Goal: Information Seeking & Learning: Compare options

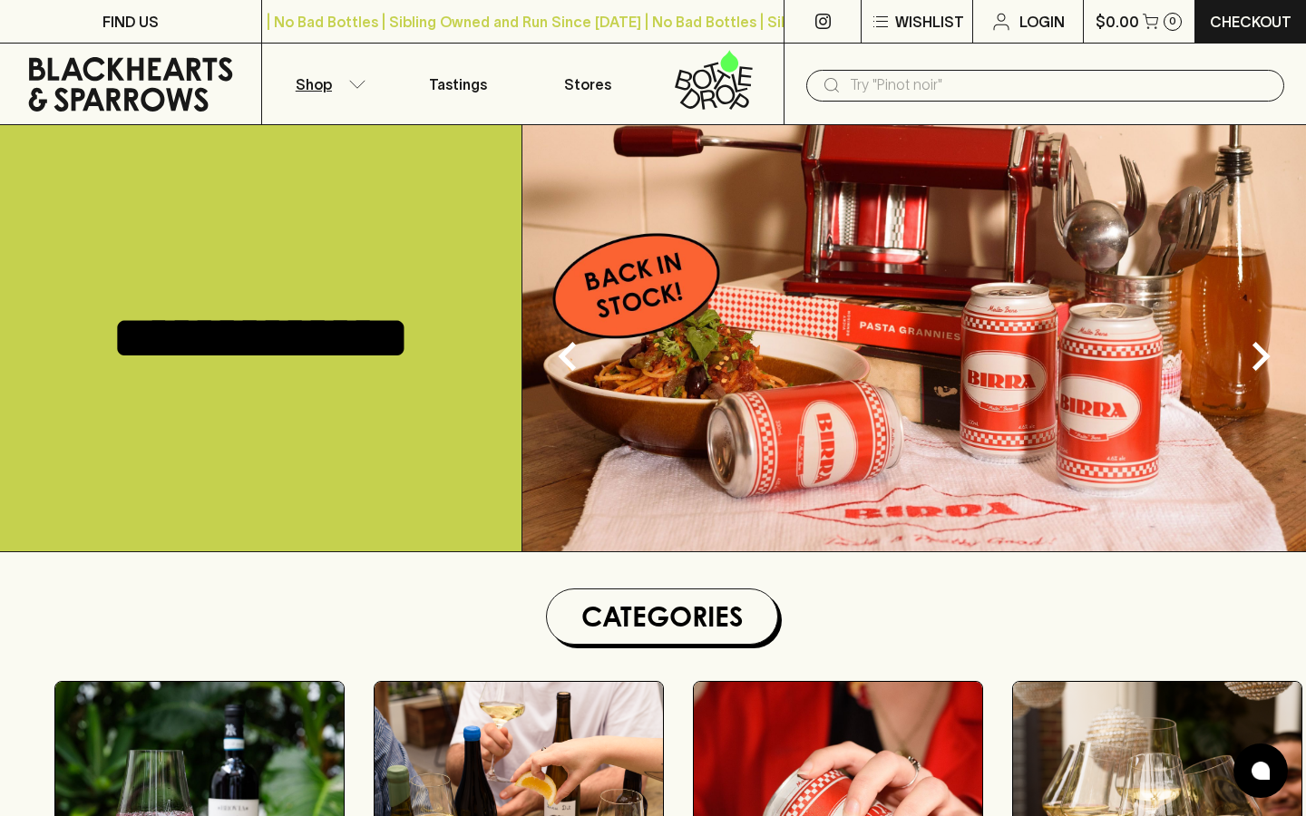
click at [348, 85] on icon "button" at bounding box center [357, 84] width 18 height 9
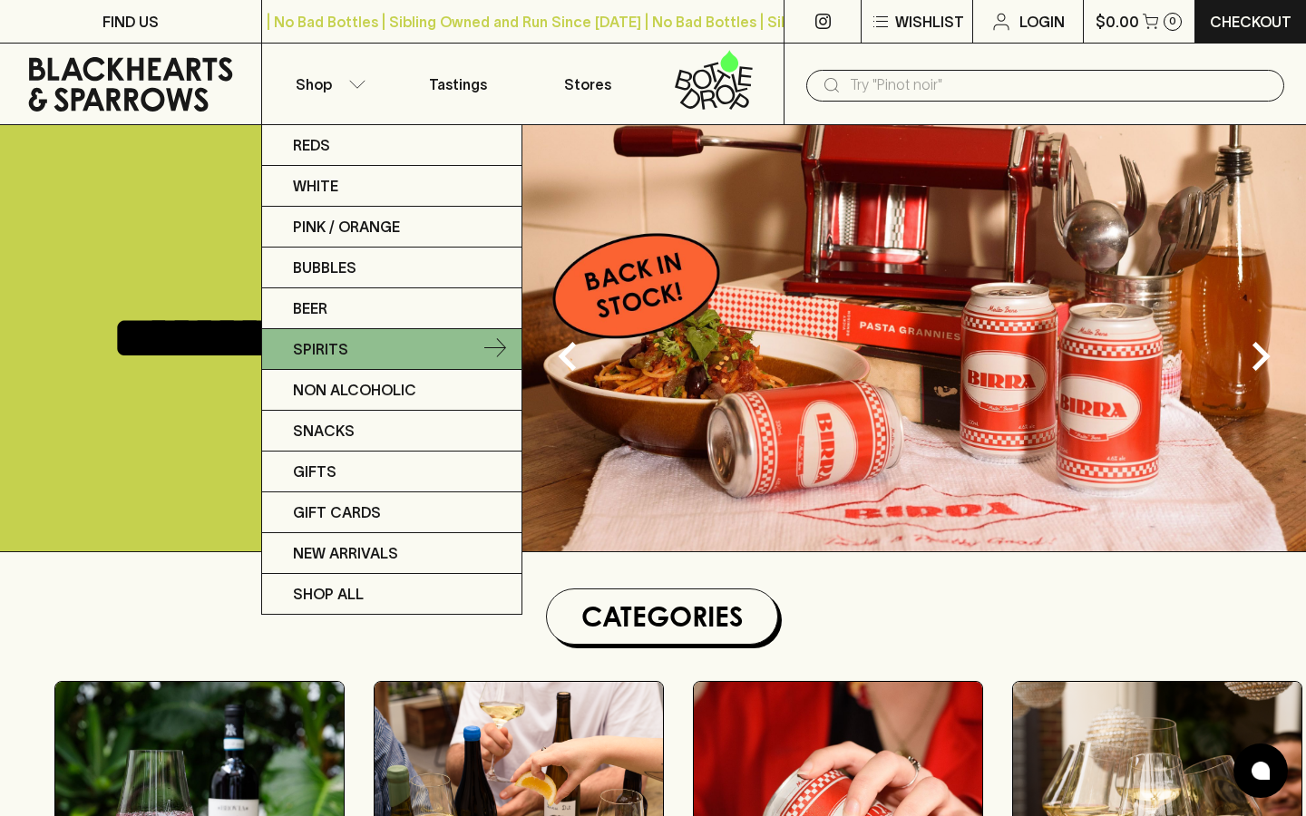
click at [350, 347] on link "Spirits" at bounding box center [391, 349] width 259 height 41
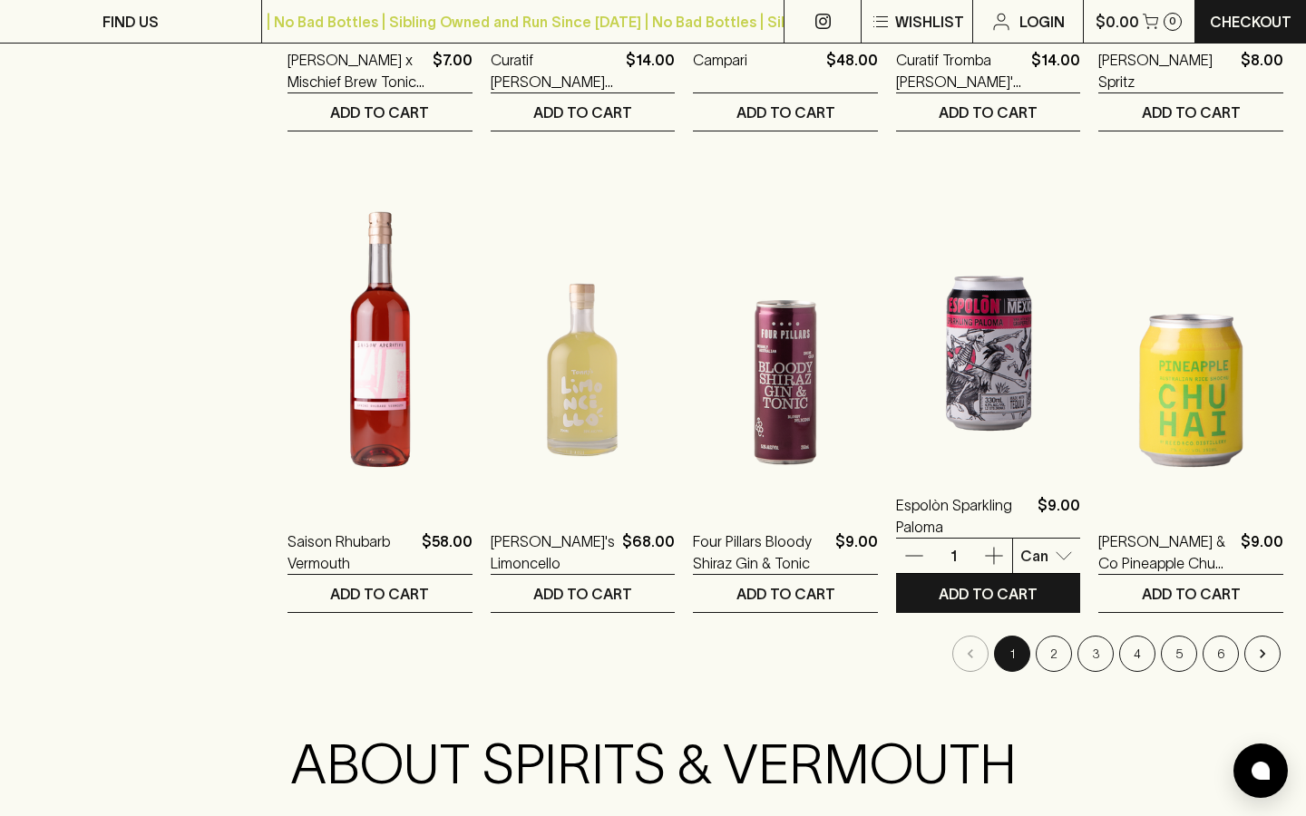
scroll to position [1628, 0]
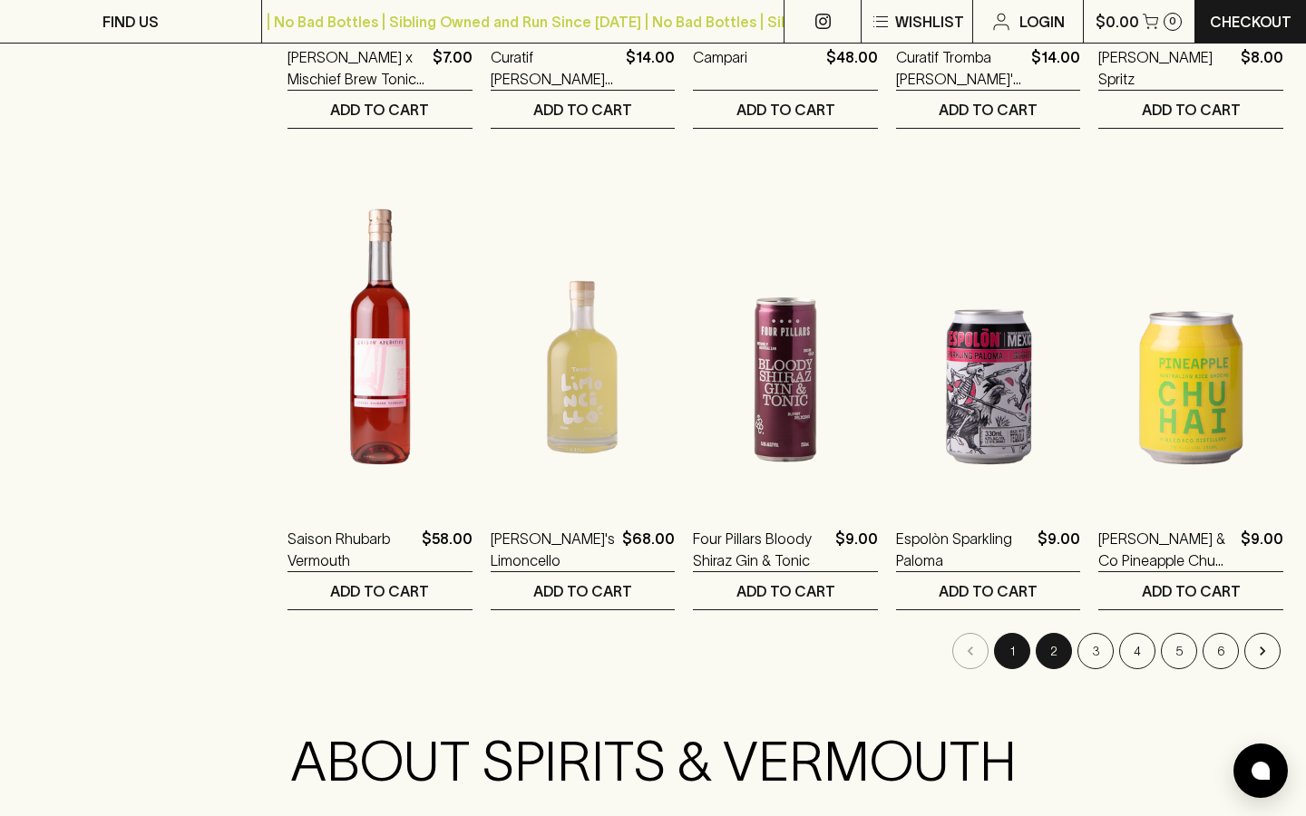
click at [1052, 651] on button "2" at bounding box center [1054, 651] width 36 height 36
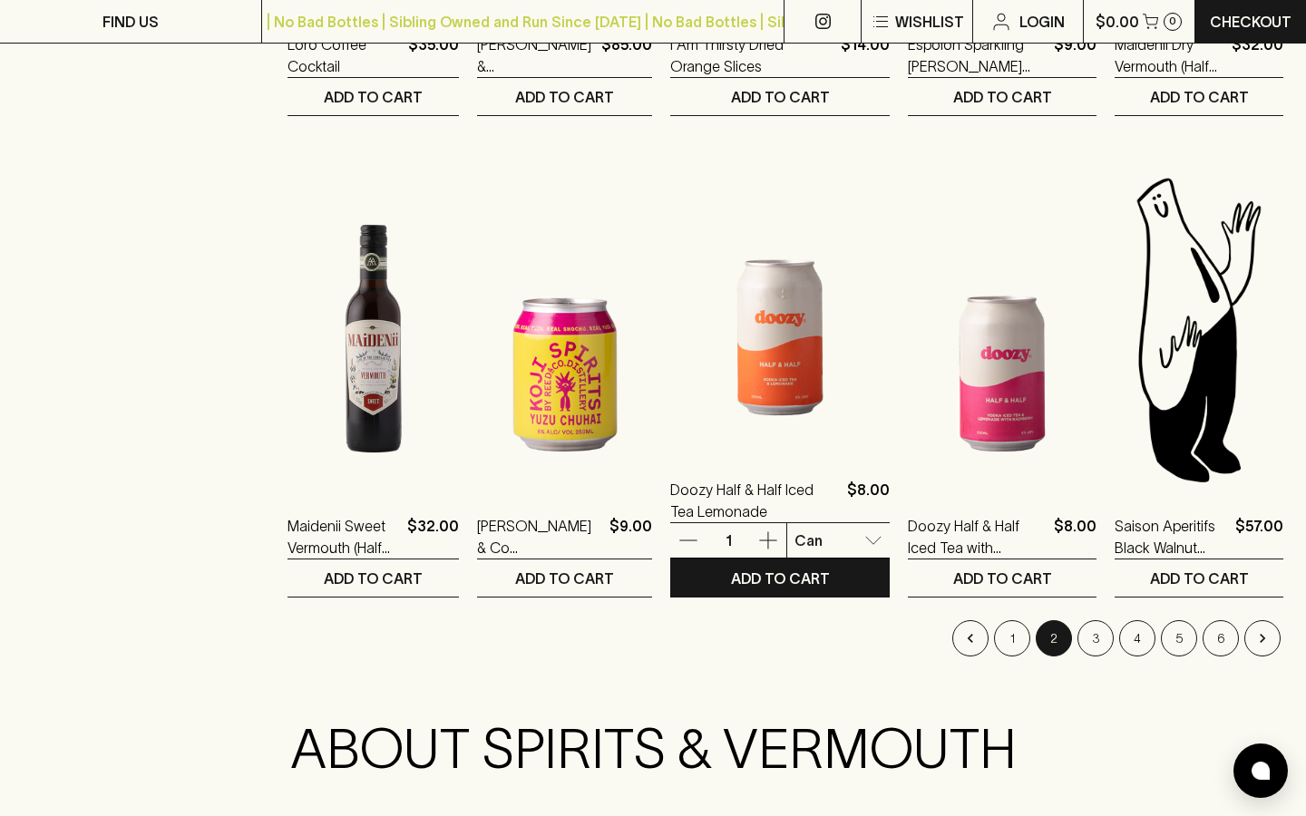
scroll to position [1646, 0]
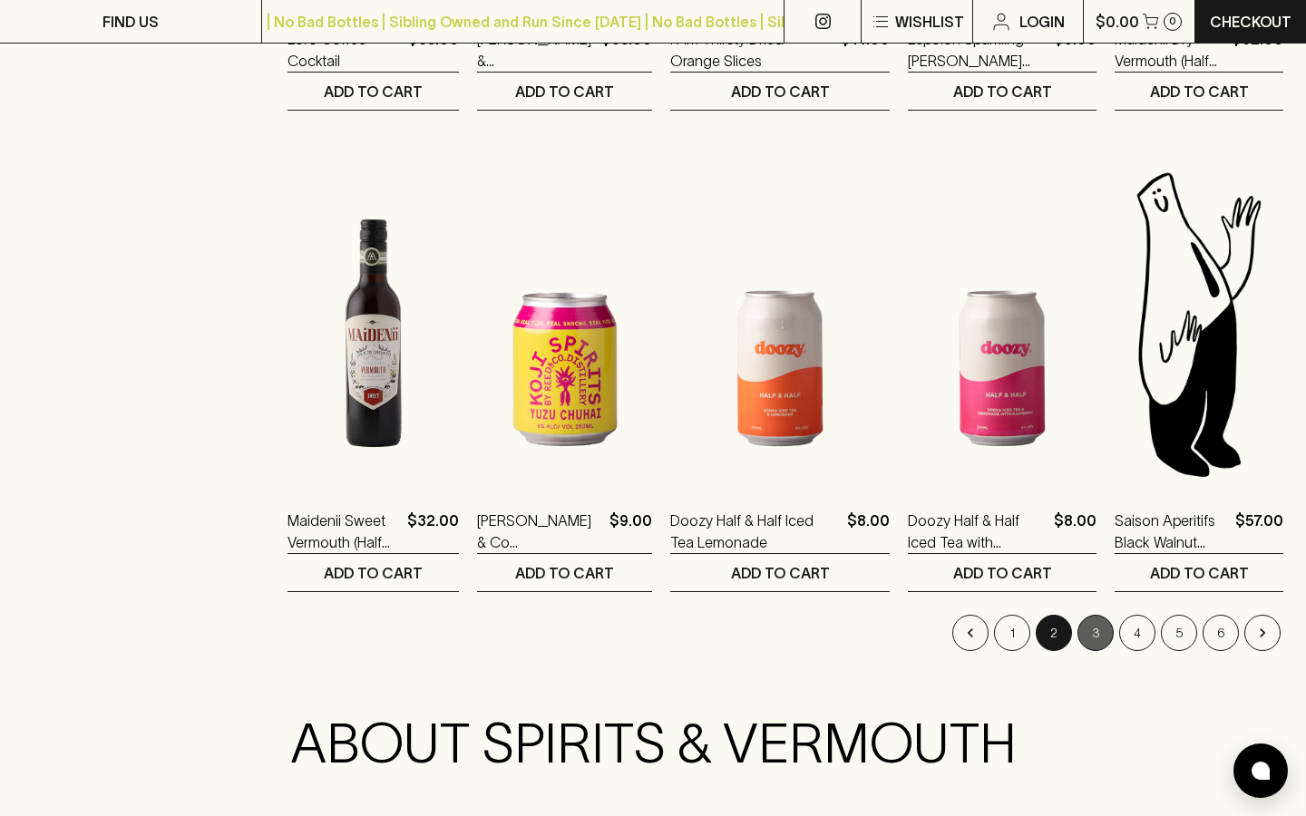
click at [1095, 635] on button "3" at bounding box center [1096, 633] width 36 height 36
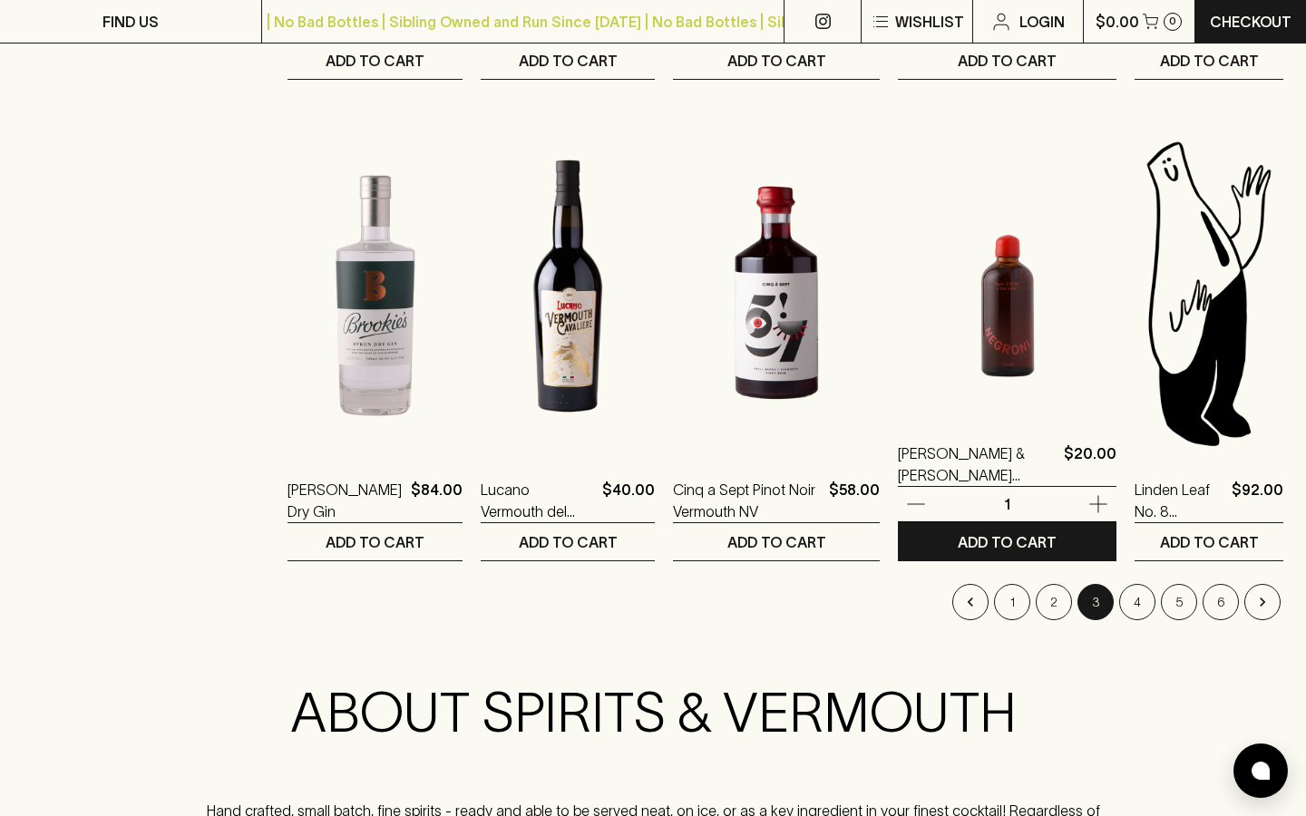
scroll to position [1677, 0]
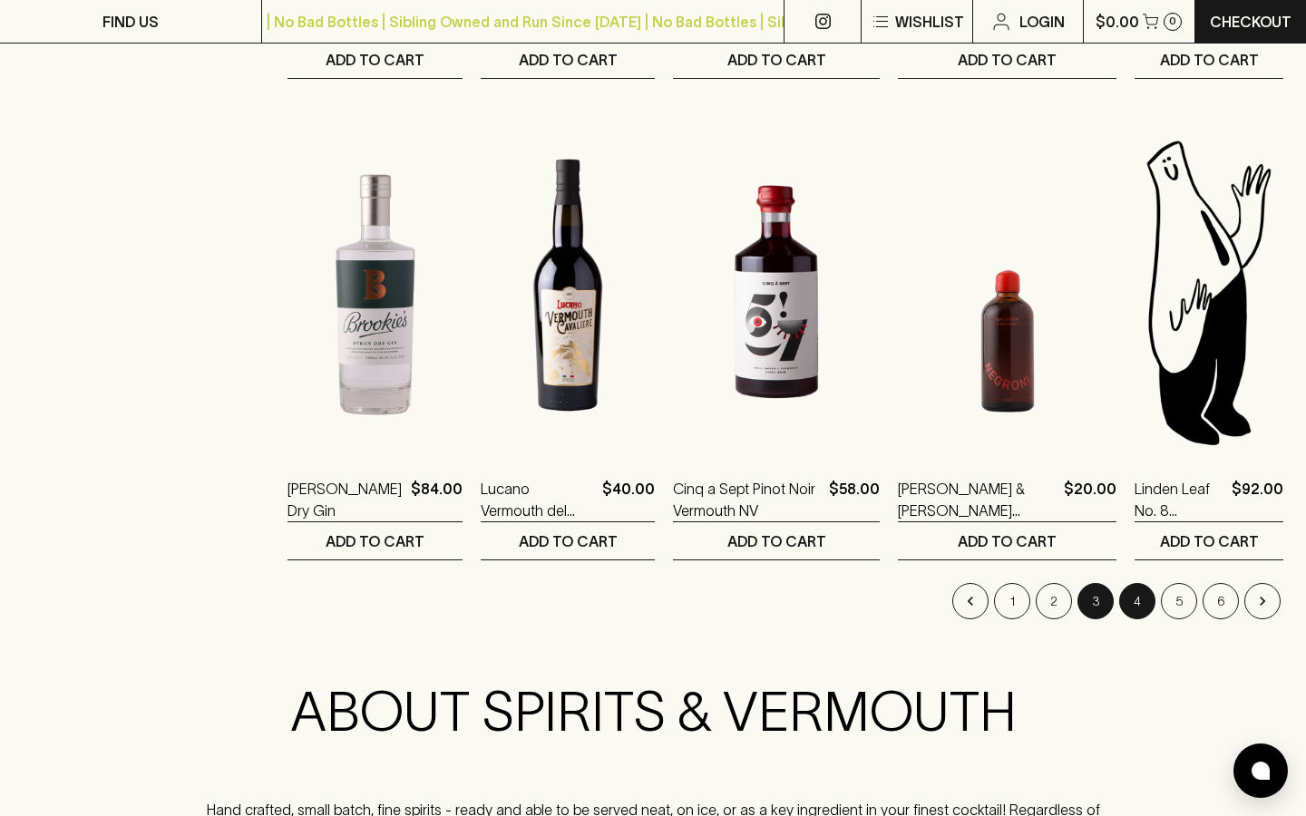
click at [1136, 600] on button "4" at bounding box center [1138, 601] width 36 height 36
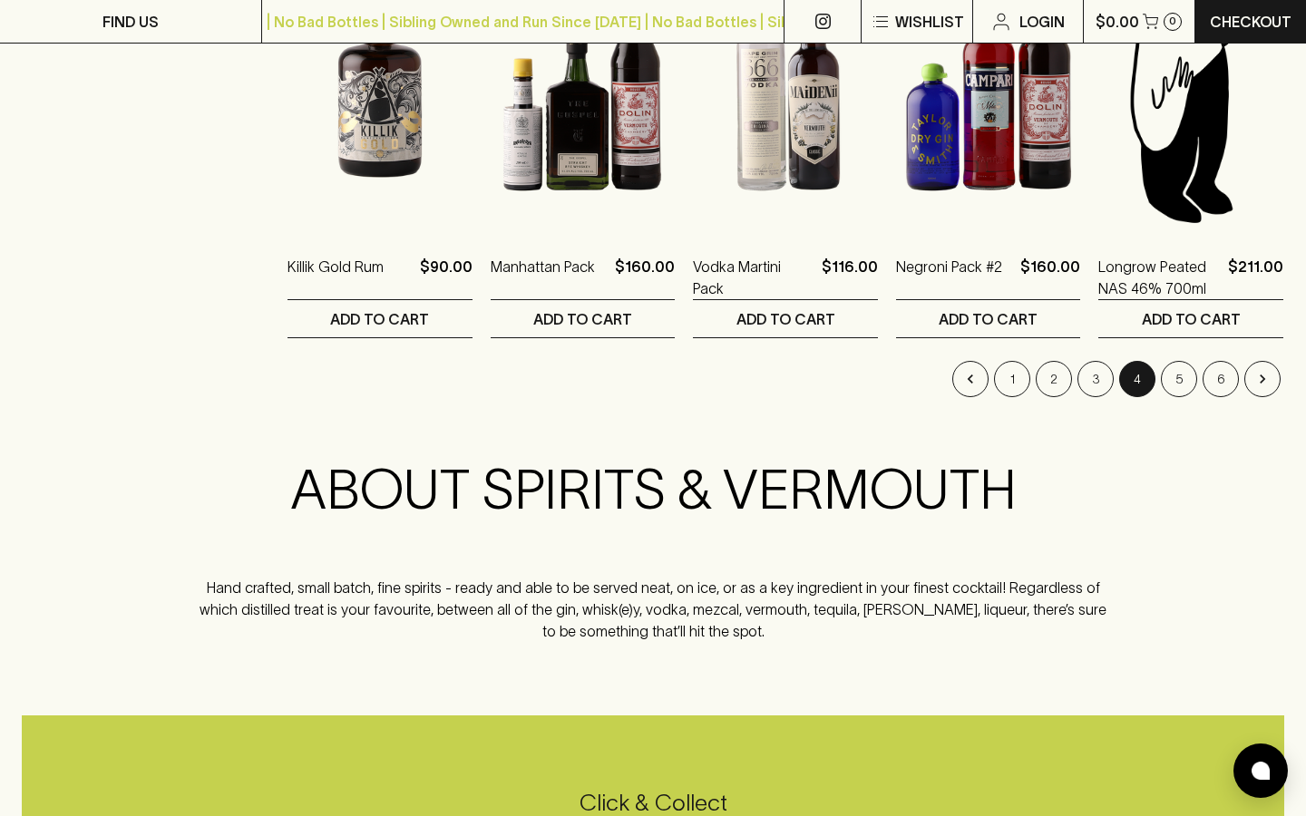
scroll to position [1892, 0]
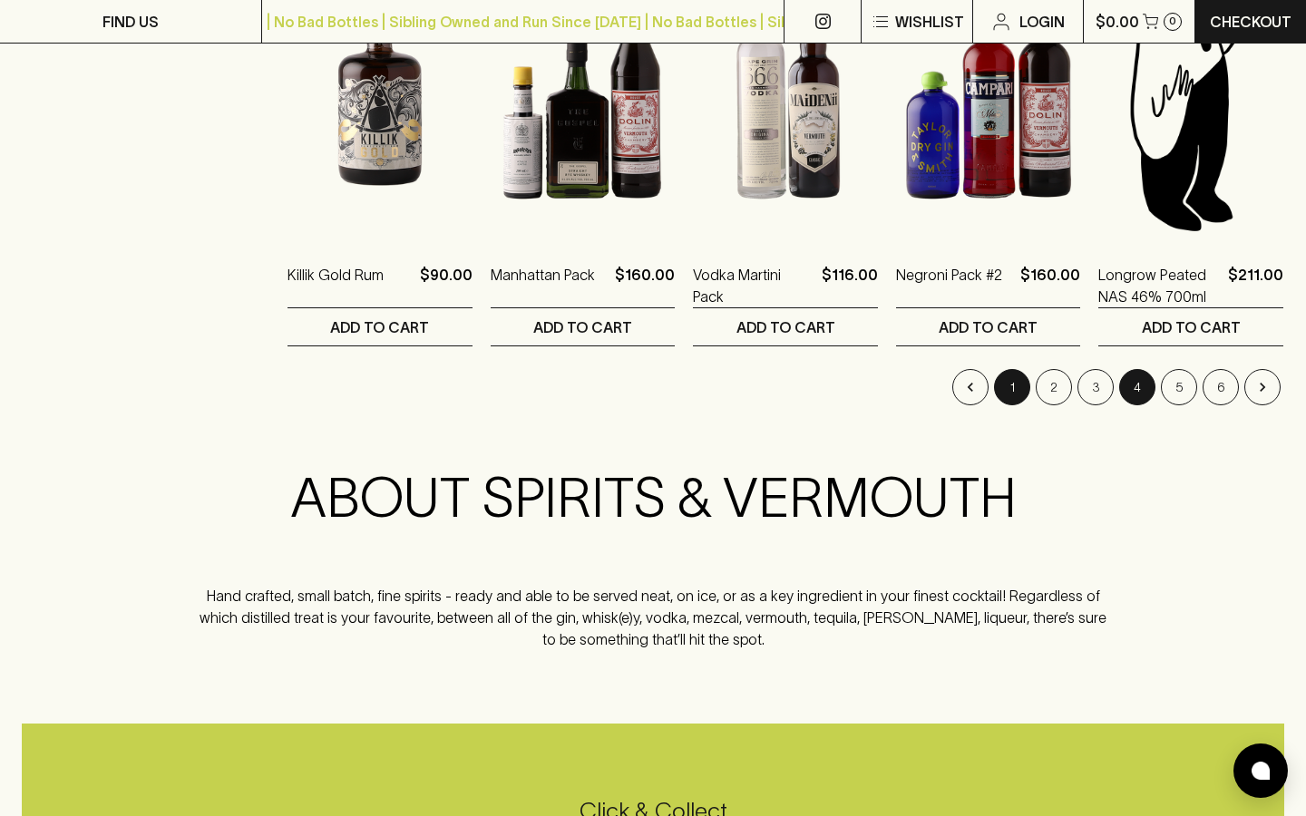
click at [1021, 383] on button "1" at bounding box center [1012, 387] width 36 height 36
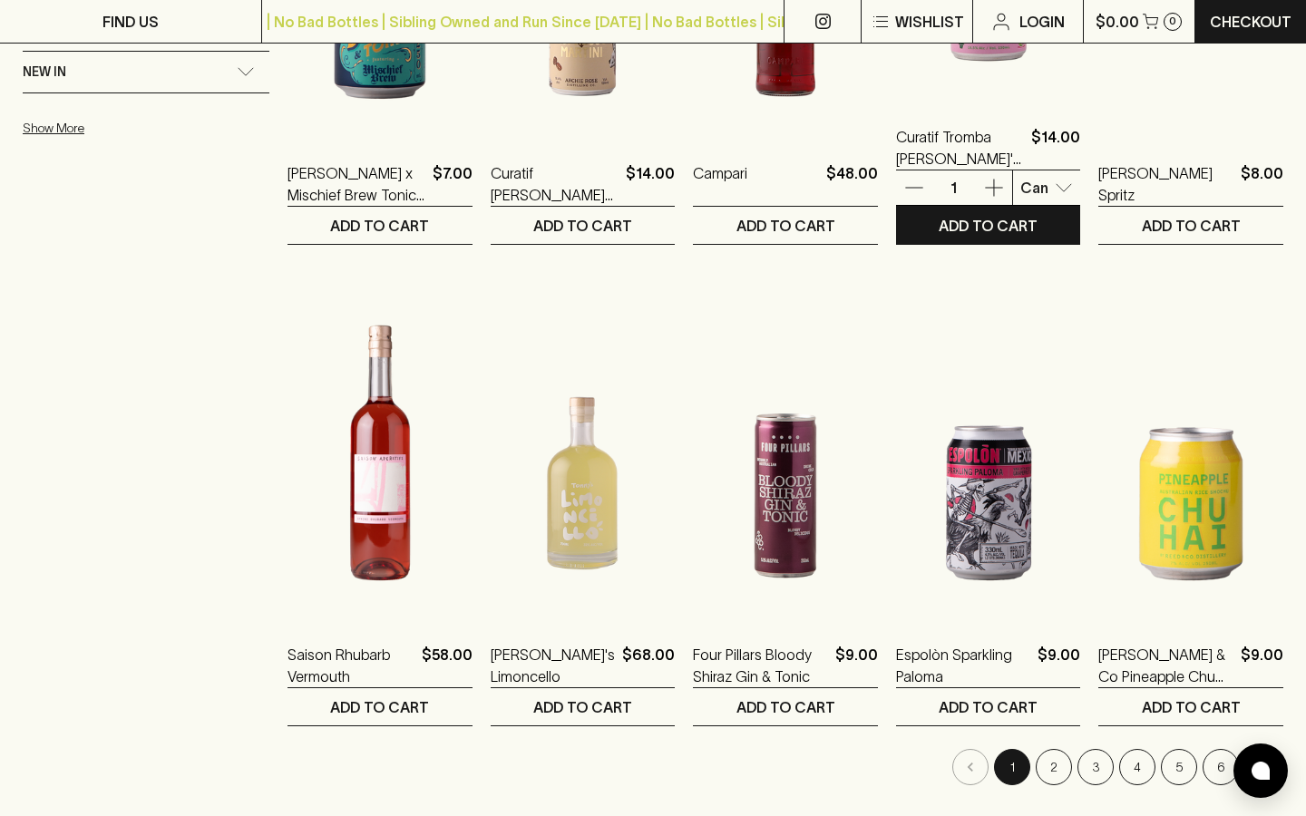
scroll to position [1653, 0]
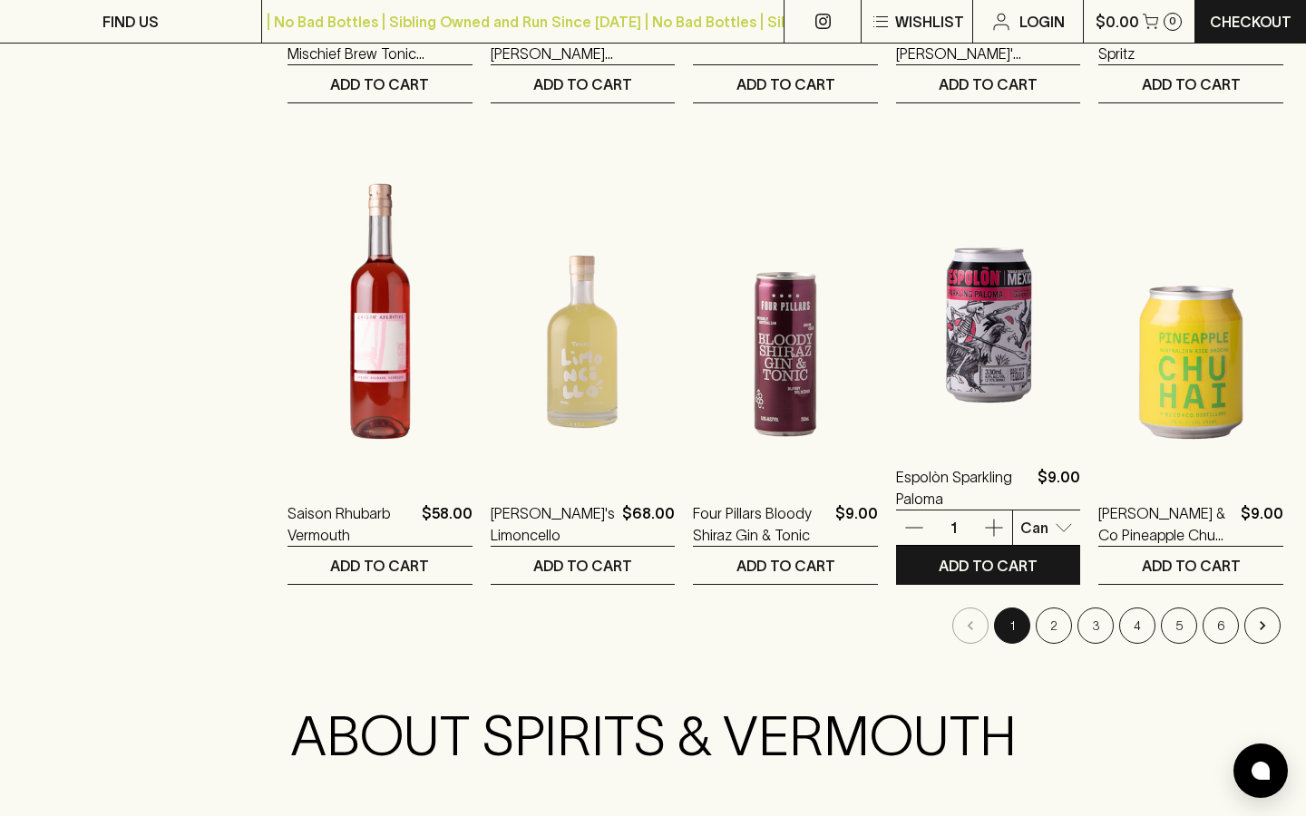
click at [965, 310] on img at bounding box center [988, 281] width 185 height 318
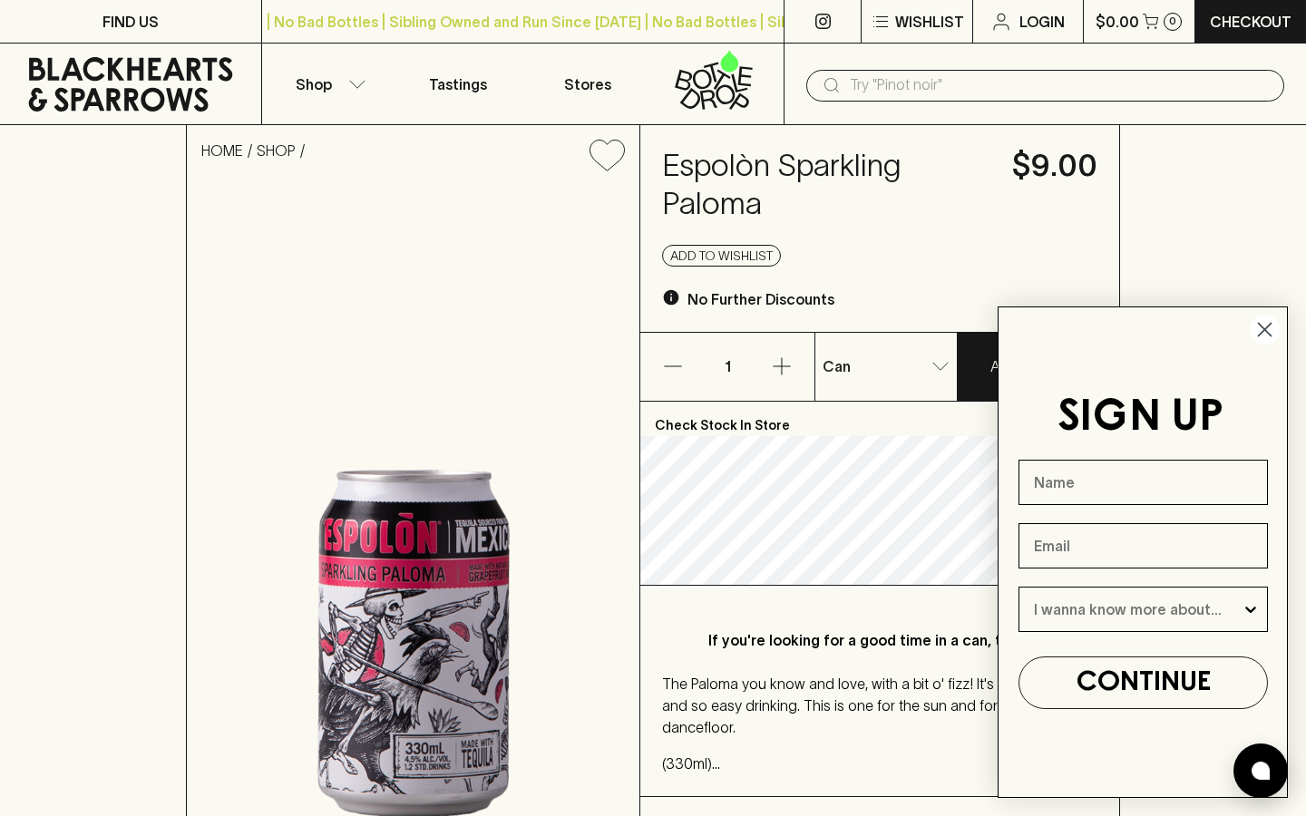
scroll to position [35, 0]
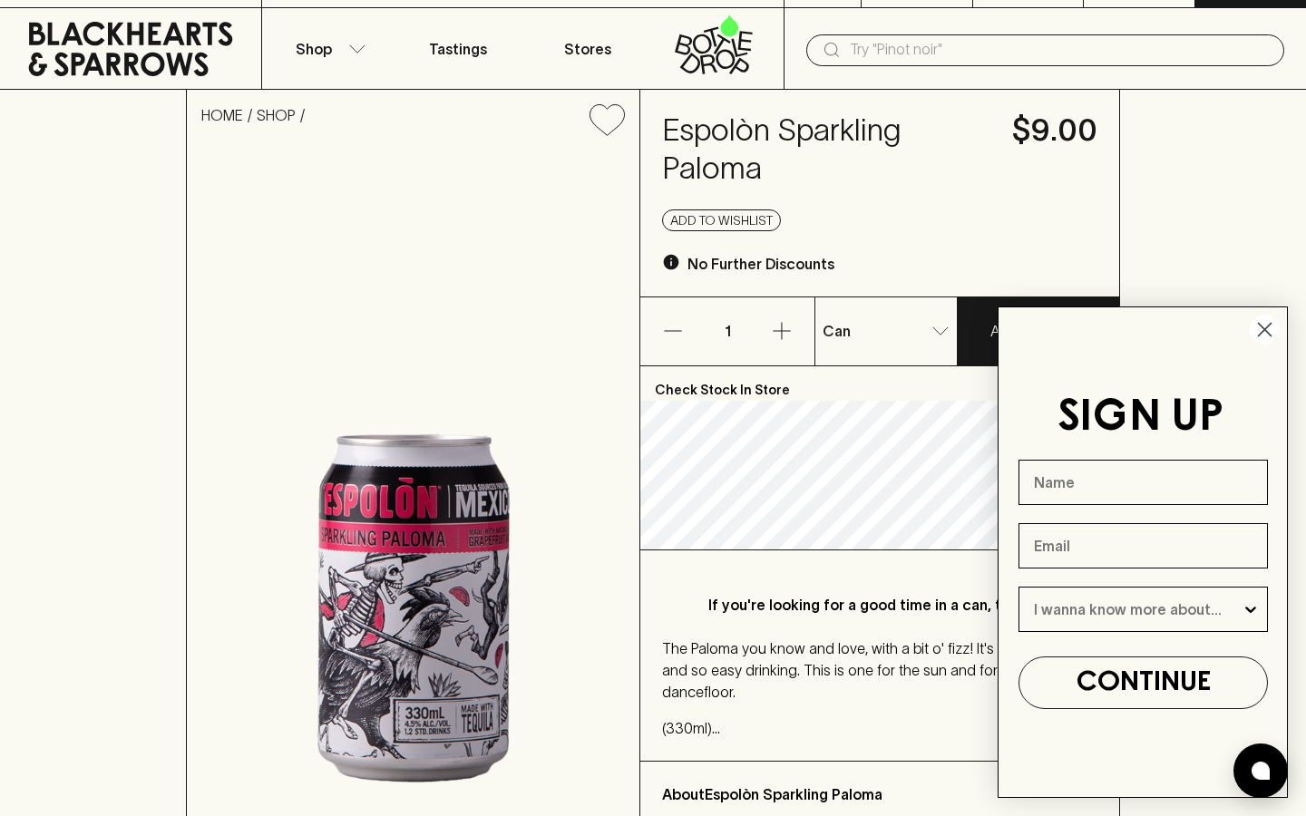
click at [1267, 327] on icon "Close dialog" at bounding box center [1265, 330] width 13 height 13
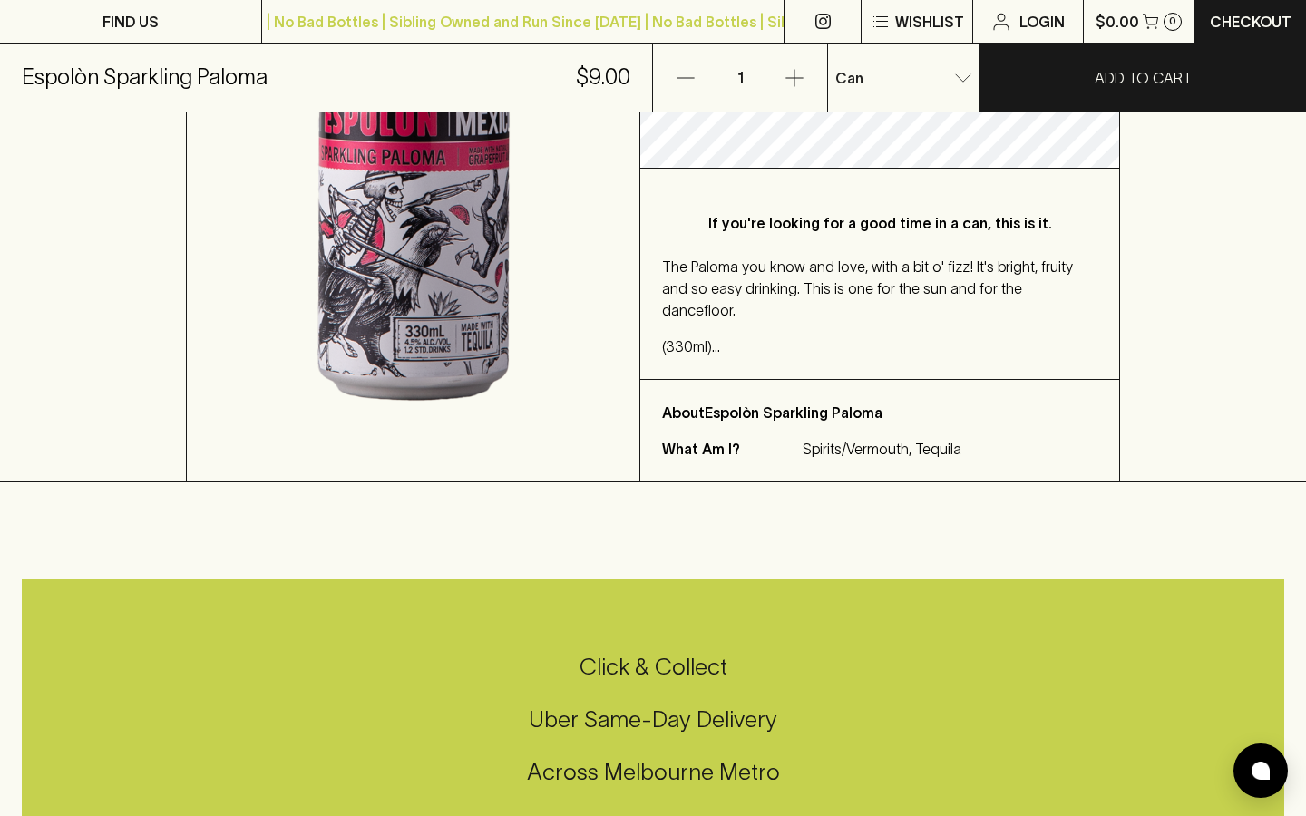
scroll to position [0, 0]
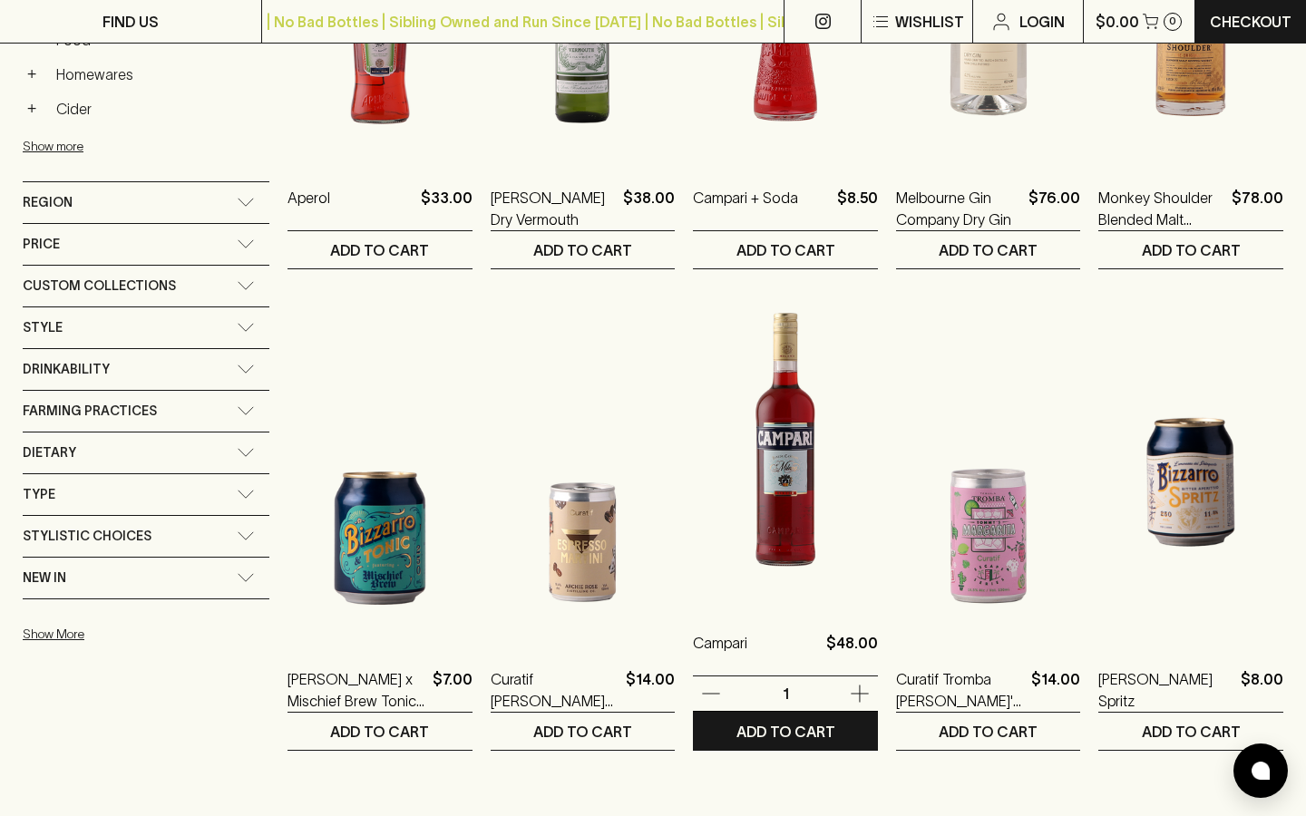
scroll to position [1012, 0]
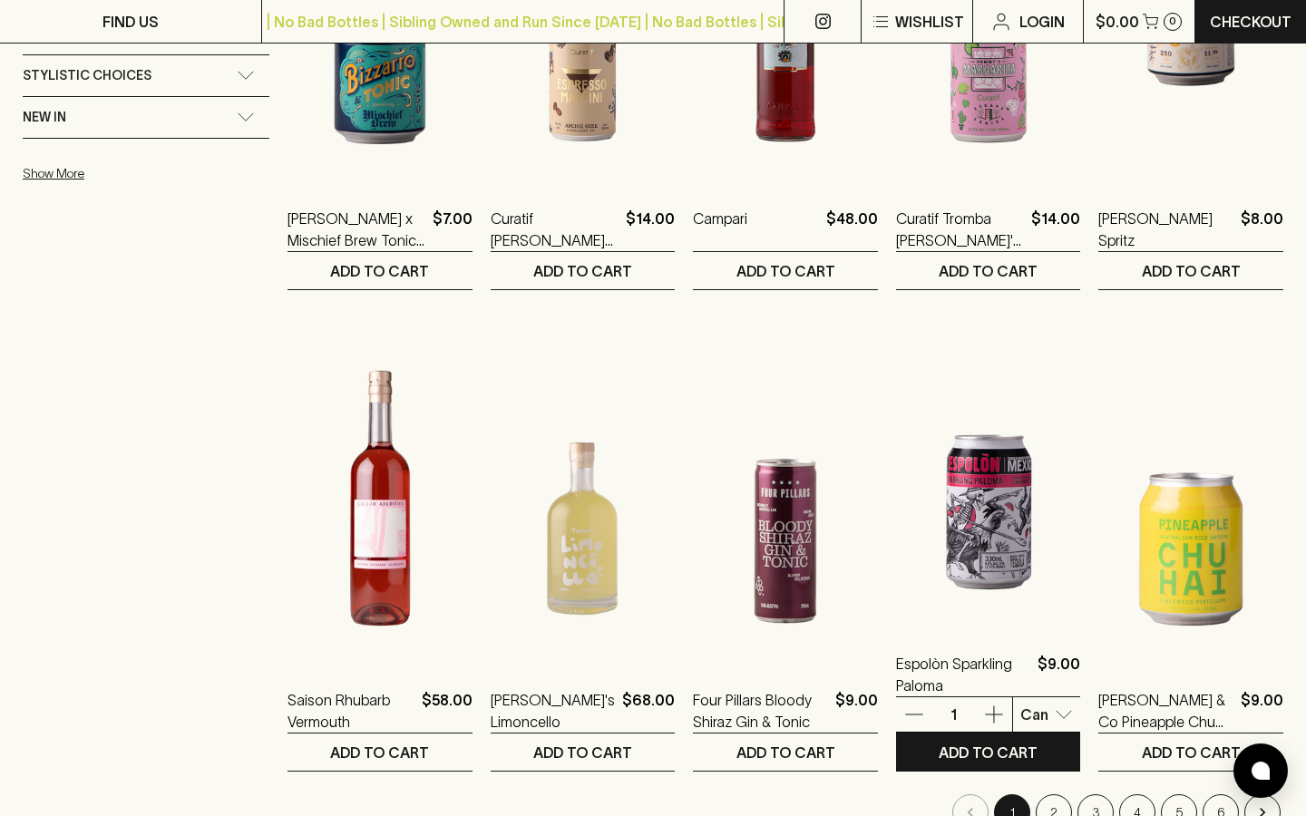
scroll to position [1468, 0]
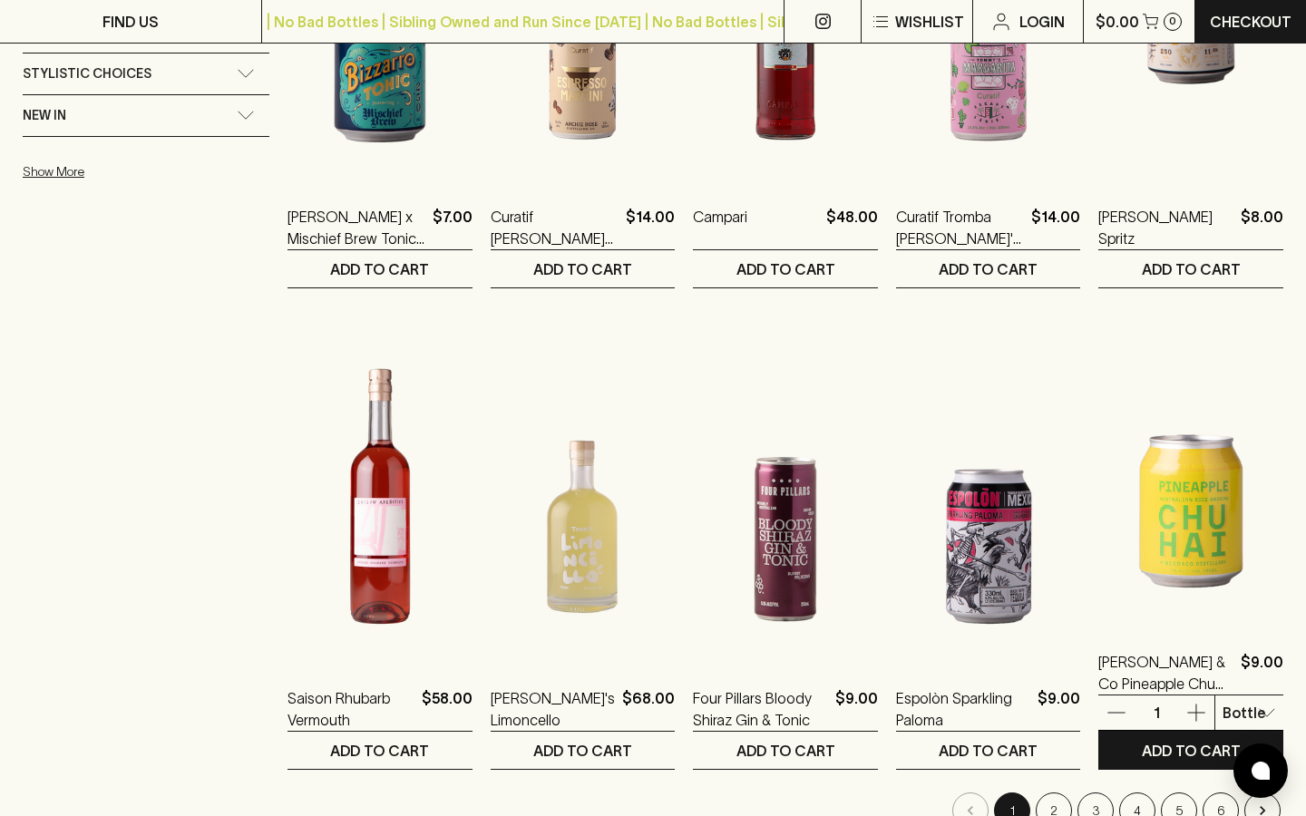
click at [1174, 582] on img at bounding box center [1191, 466] width 185 height 318
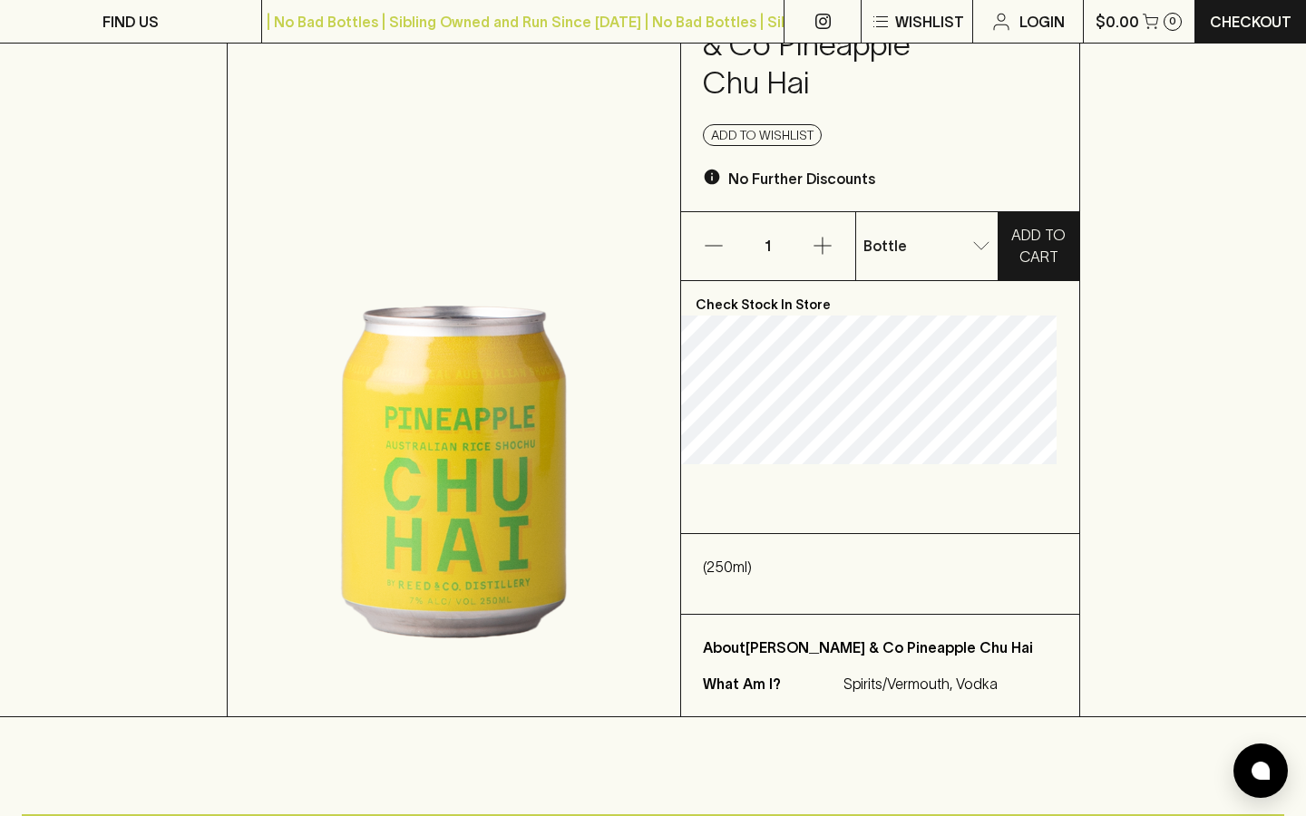
scroll to position [169, 0]
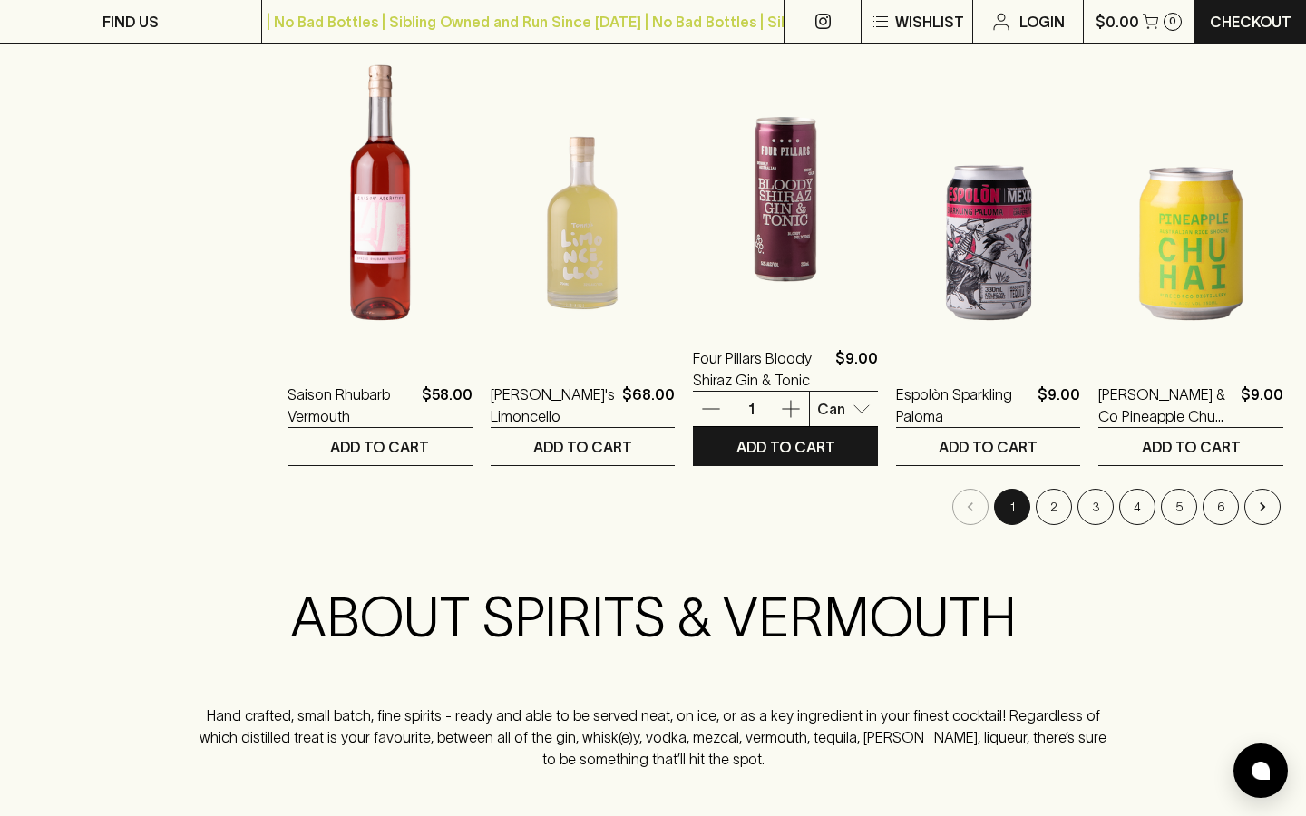
scroll to position [1781, 0]
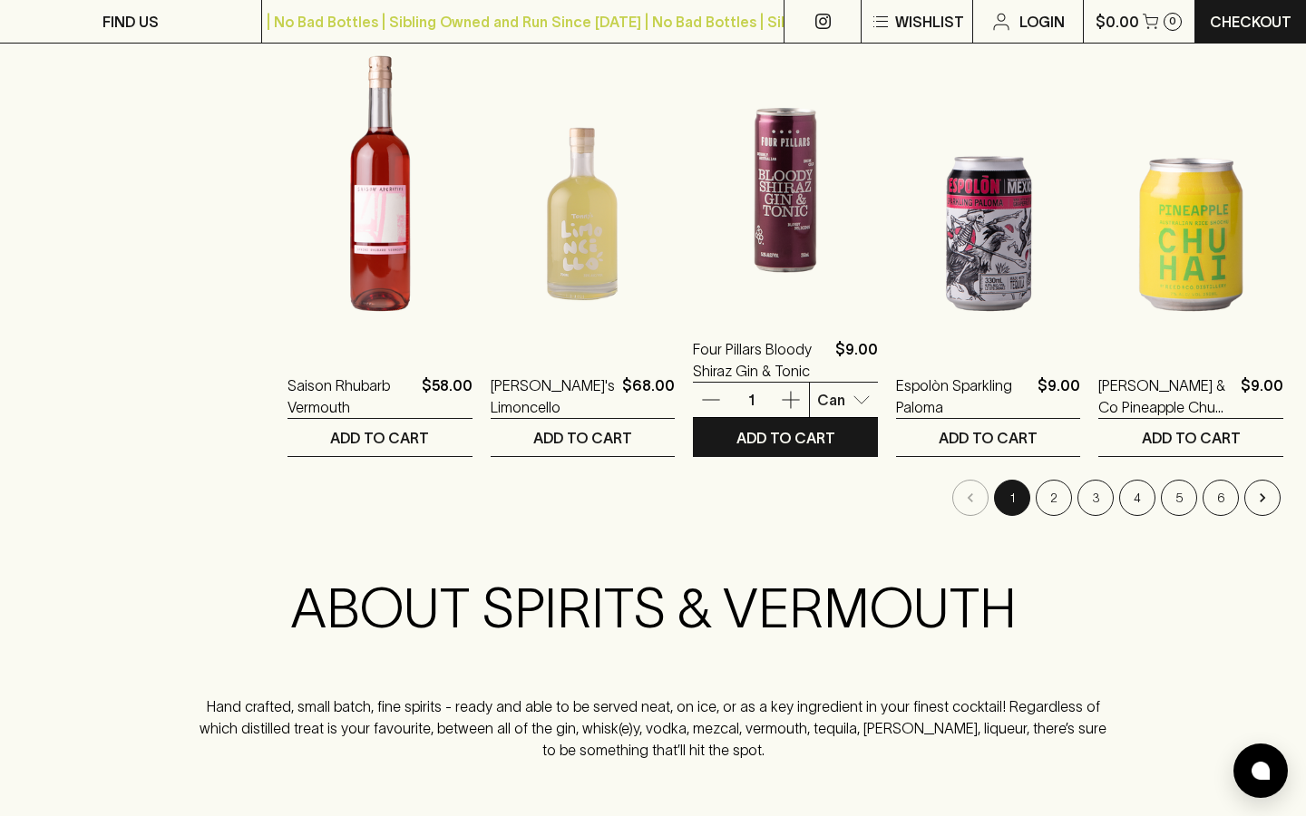
click at [769, 262] on img at bounding box center [785, 153] width 185 height 318
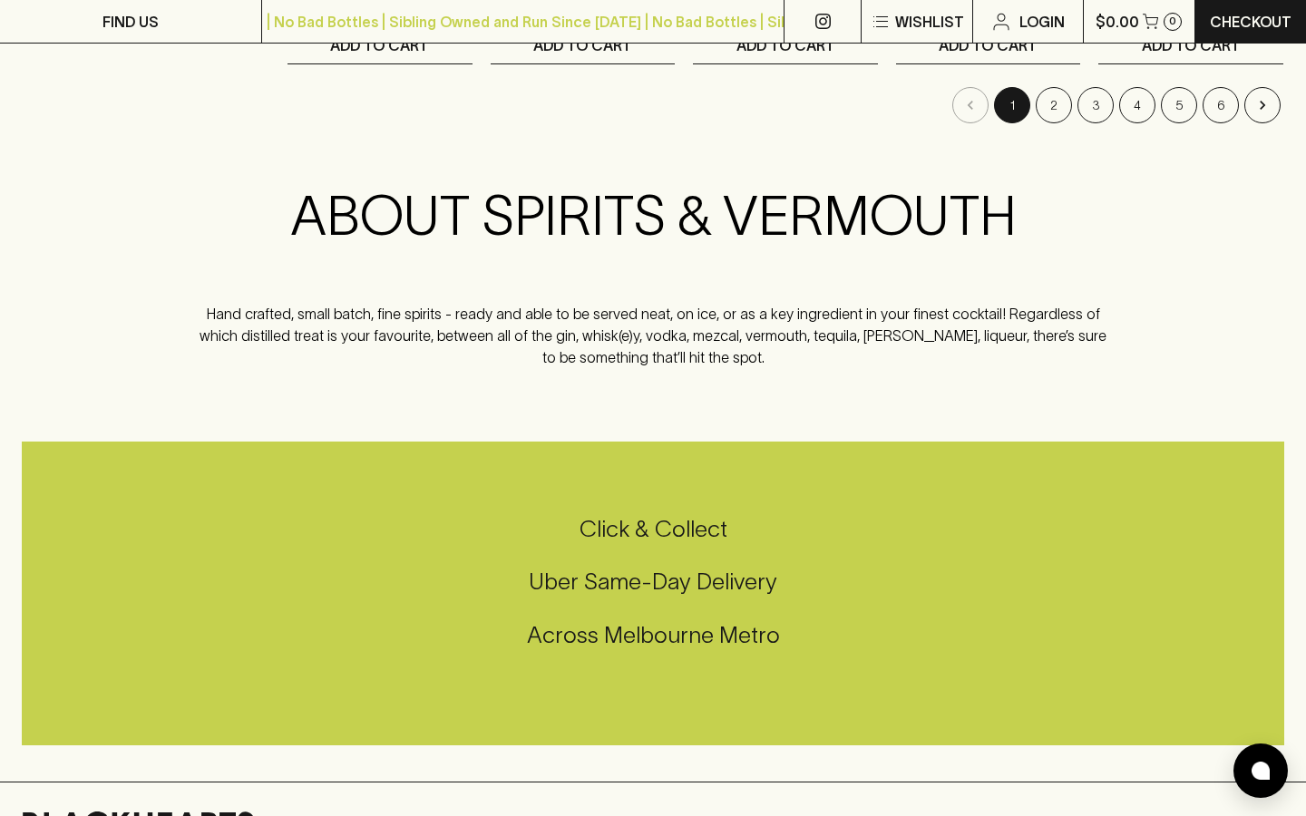
scroll to position [1971, 0]
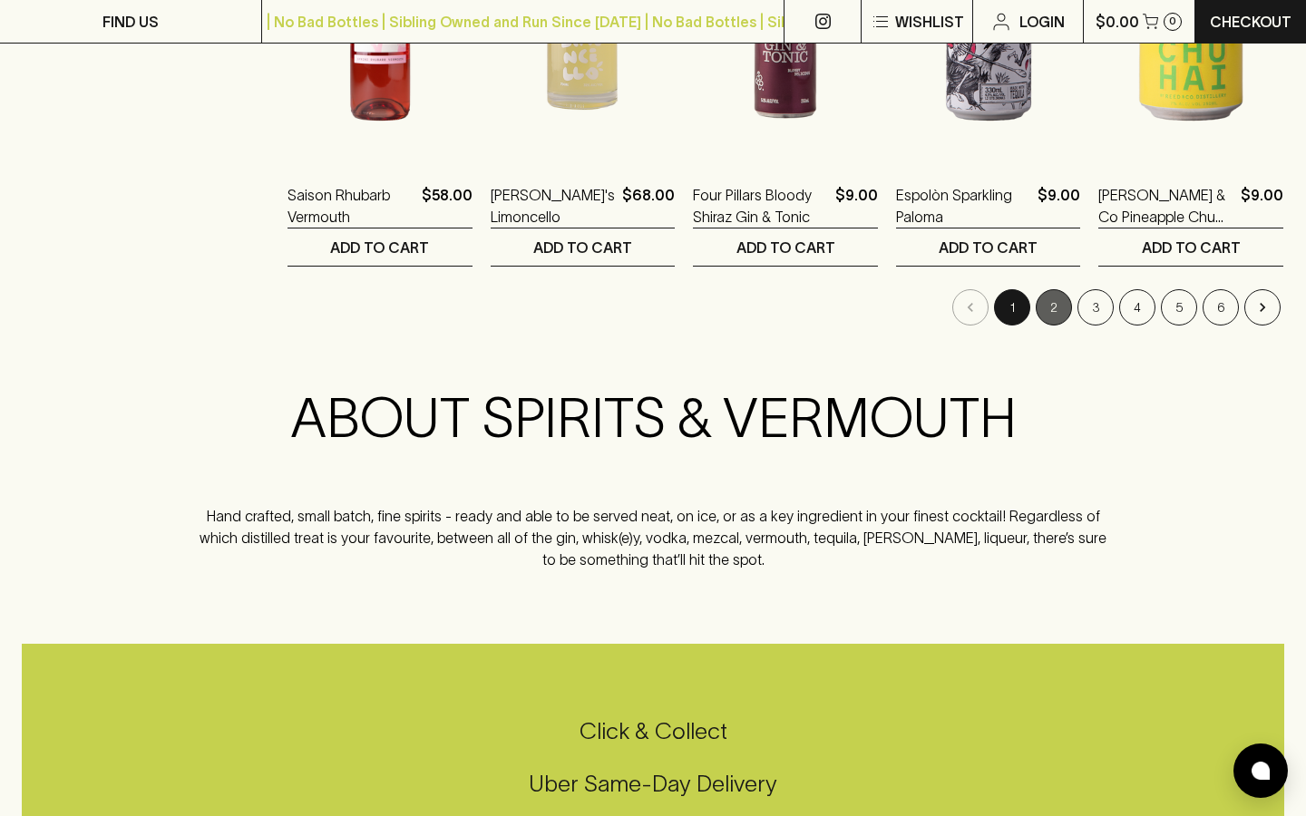
click at [1055, 299] on button "2" at bounding box center [1054, 307] width 36 height 36
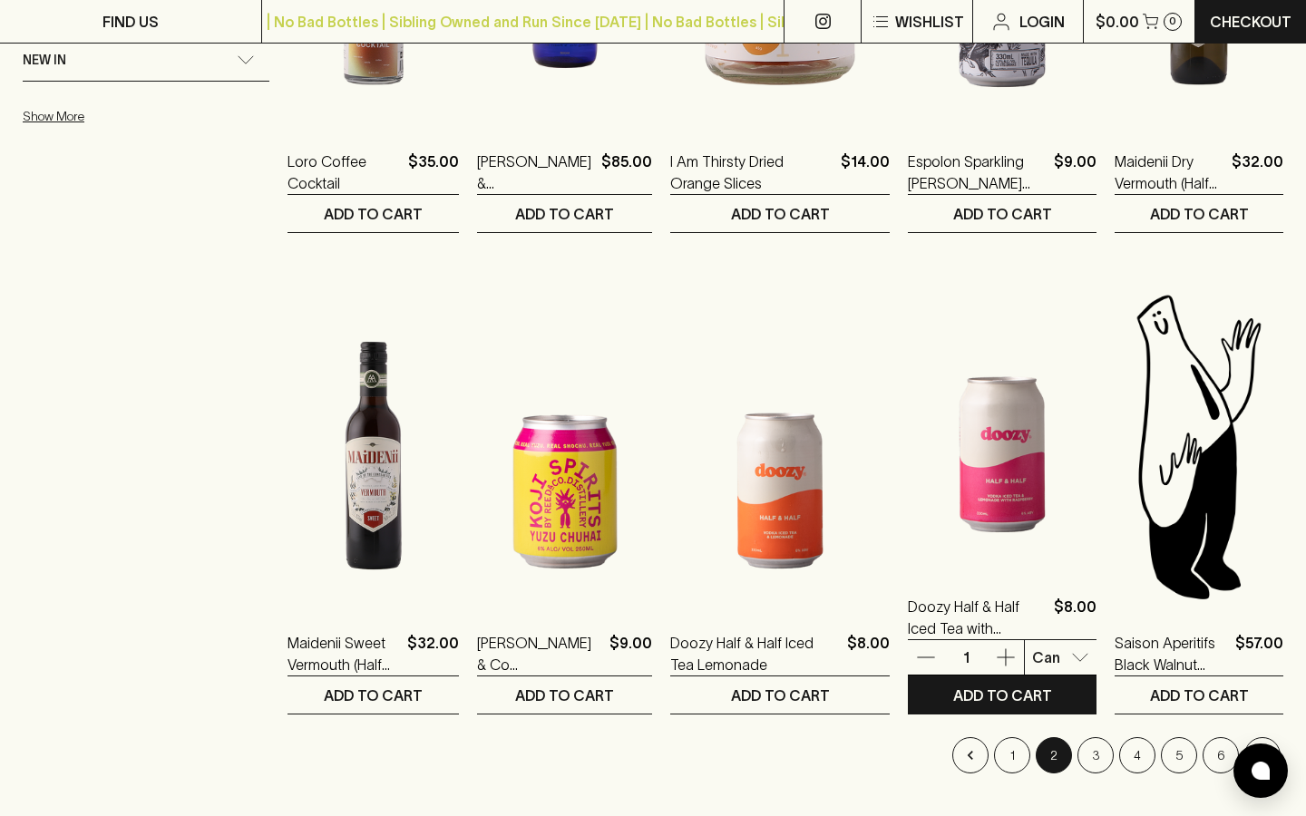
scroll to position [1524, 0]
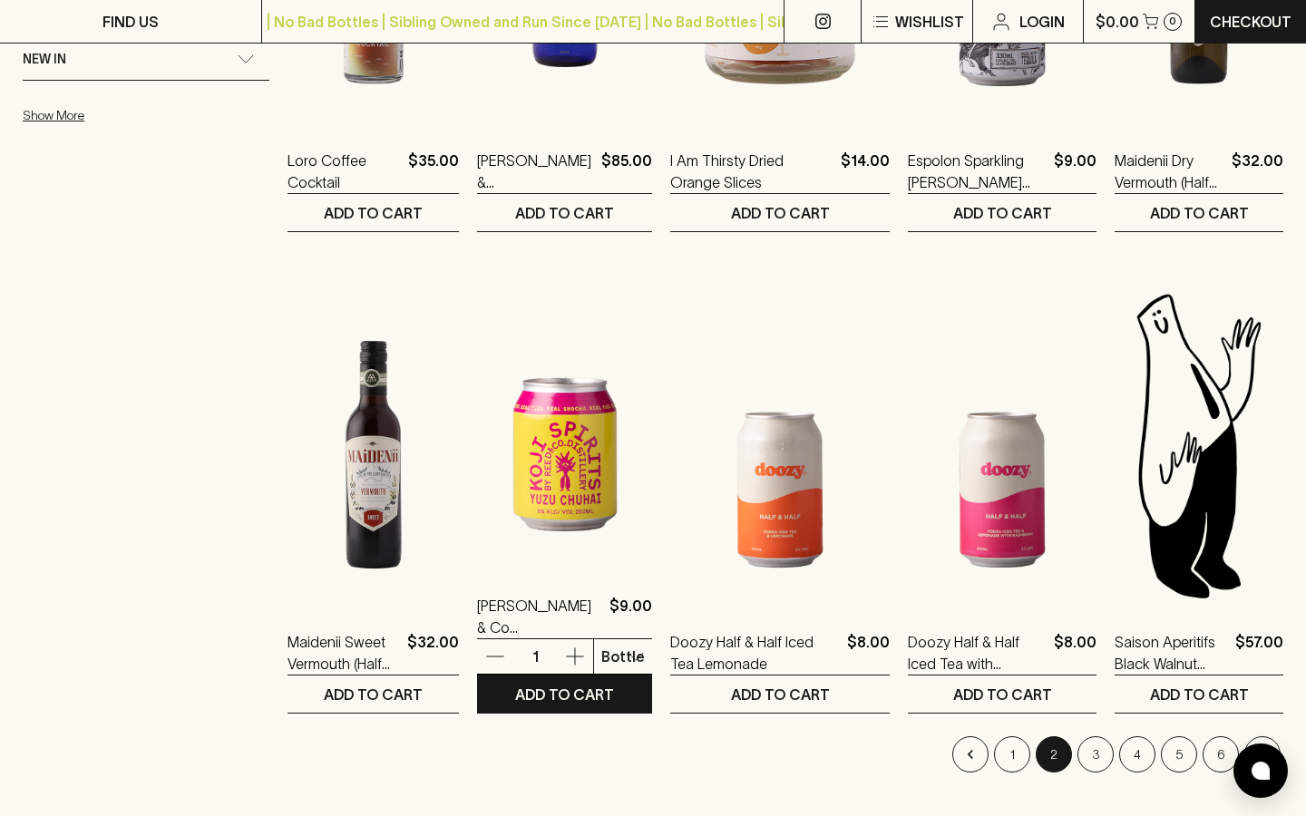
click at [617, 506] on img at bounding box center [564, 409] width 175 height 318
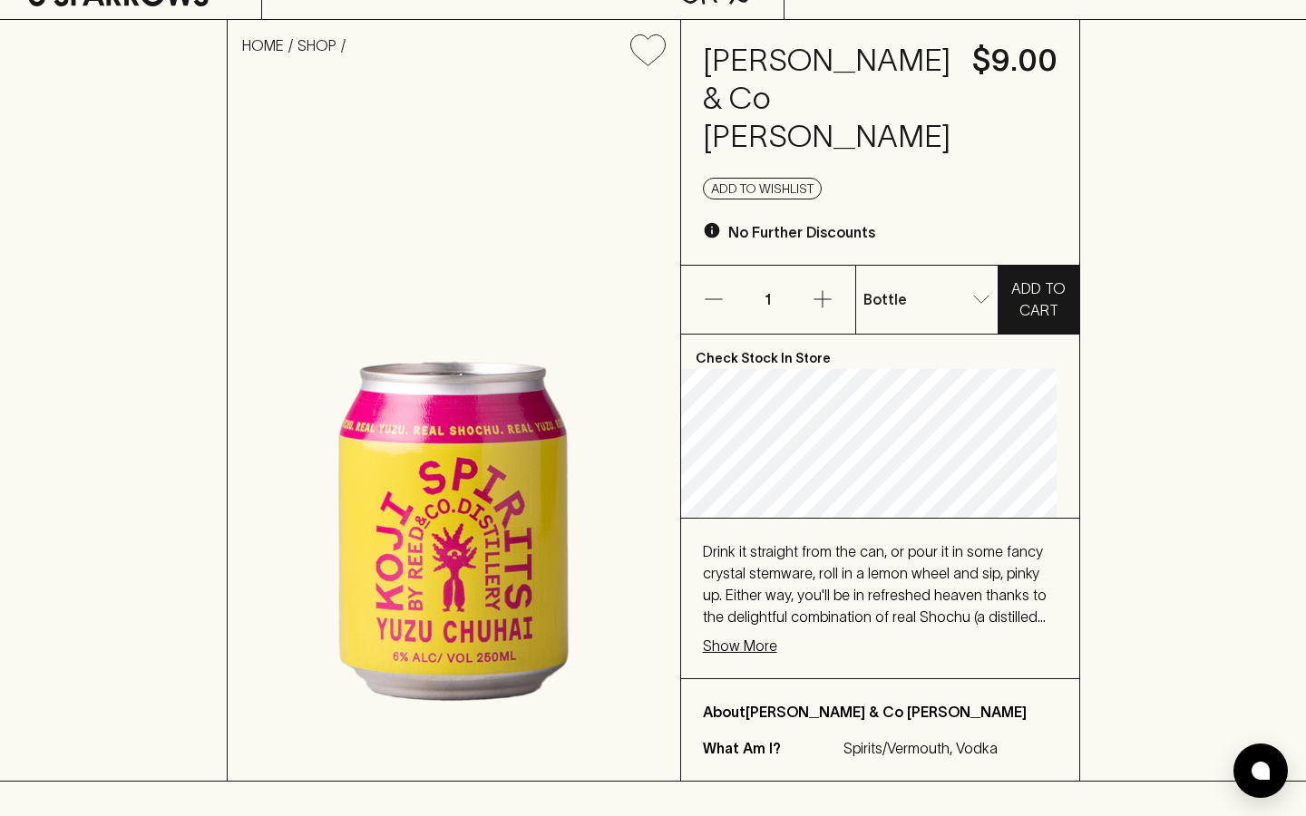
scroll to position [107, 0]
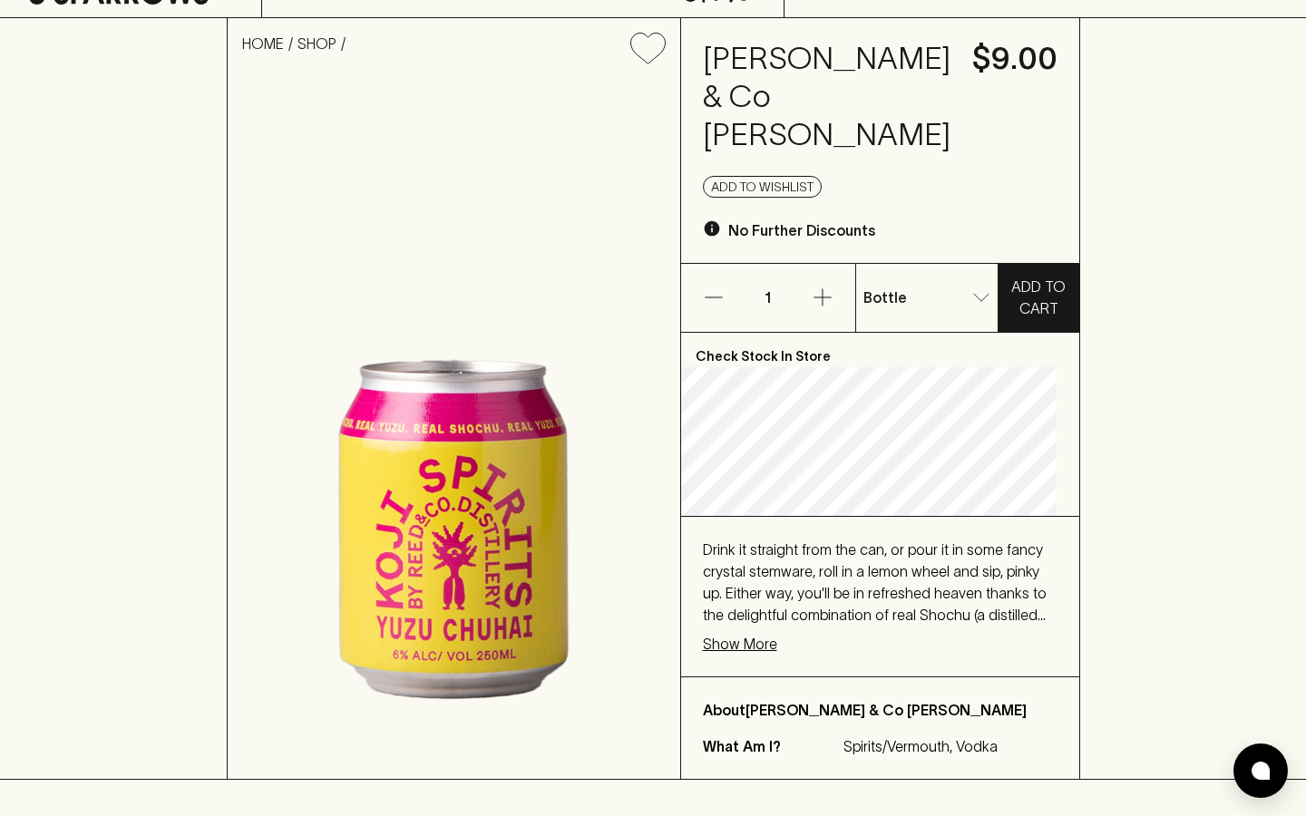
click at [754, 633] on p "Show More" at bounding box center [740, 644] width 74 height 22
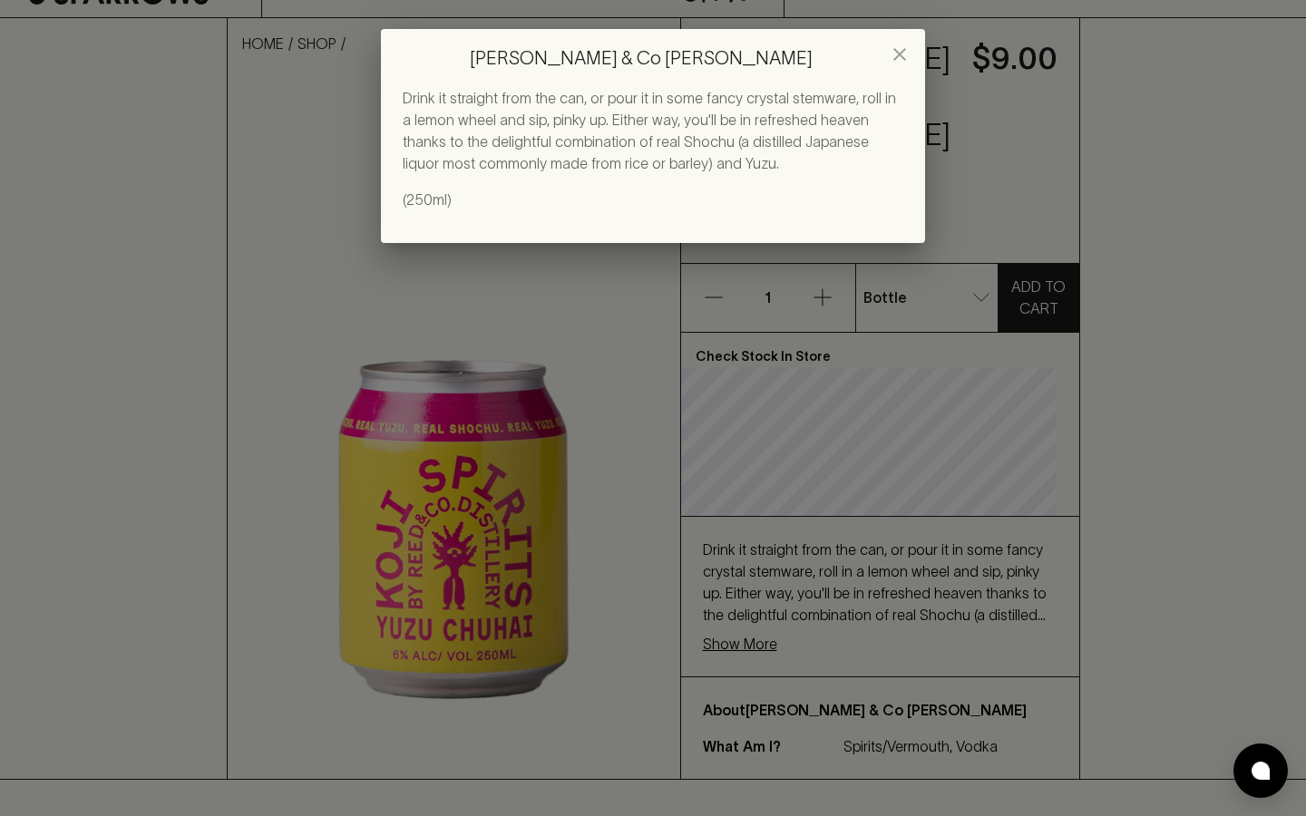
click at [906, 45] on icon "close" at bounding box center [900, 55] width 22 height 22
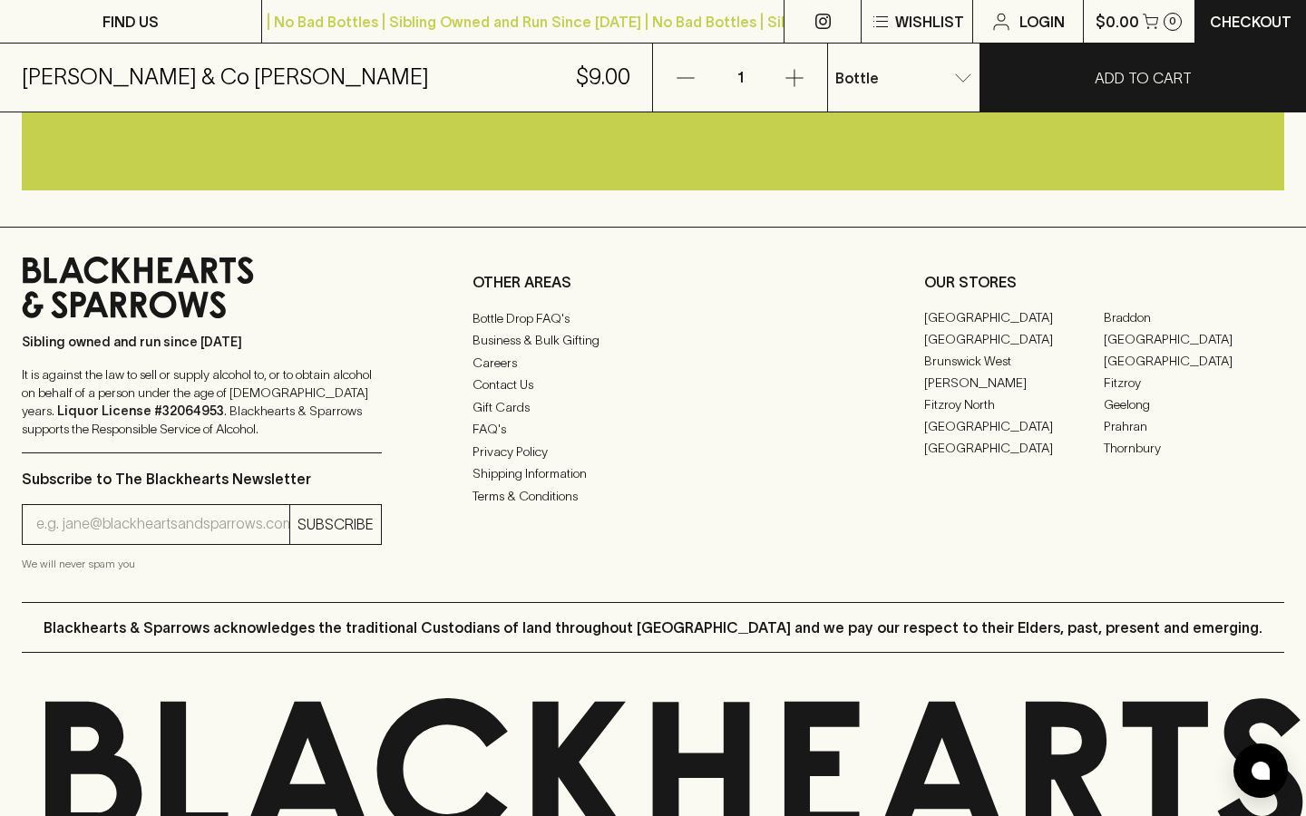
scroll to position [1102, 0]
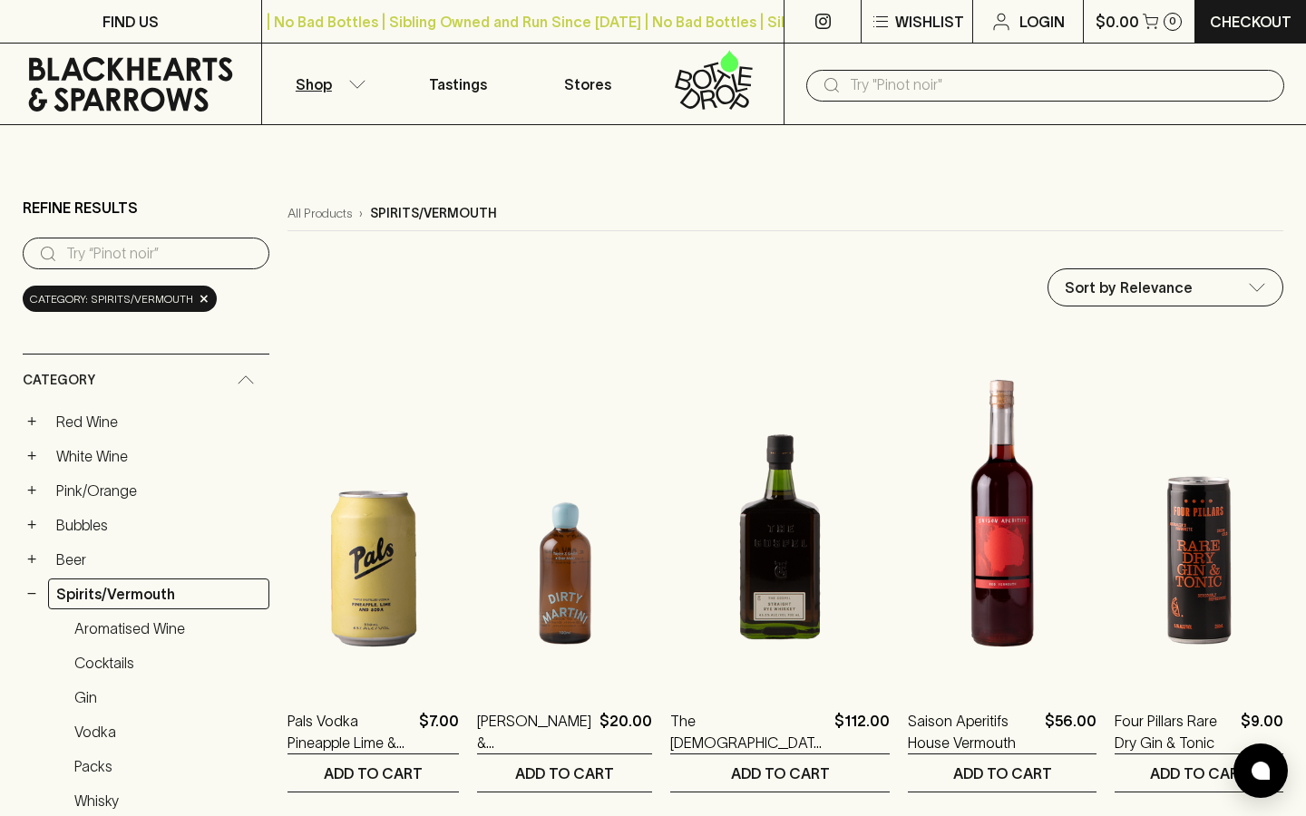
click at [892, 86] on input "text" at bounding box center [1060, 85] width 420 height 29
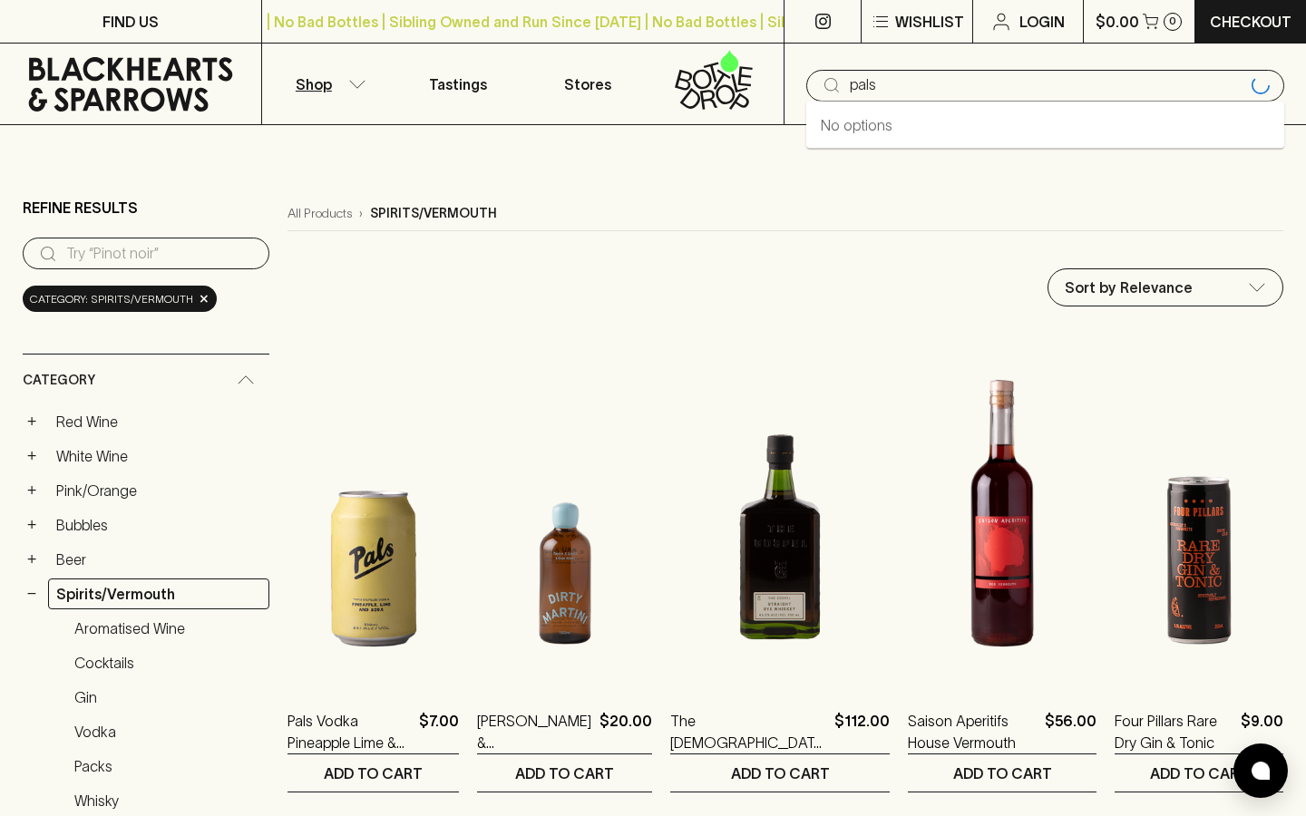
type input "pals"
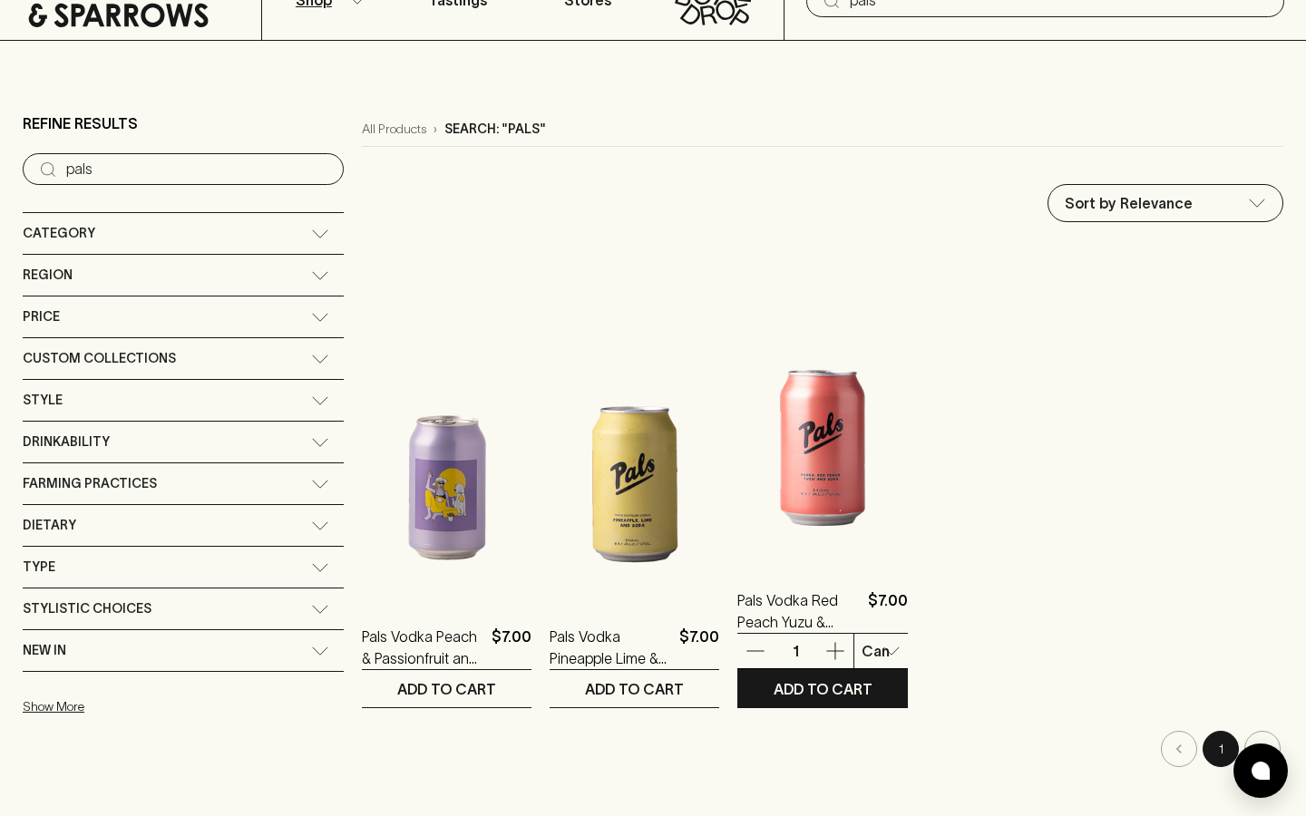
scroll to position [100, 0]
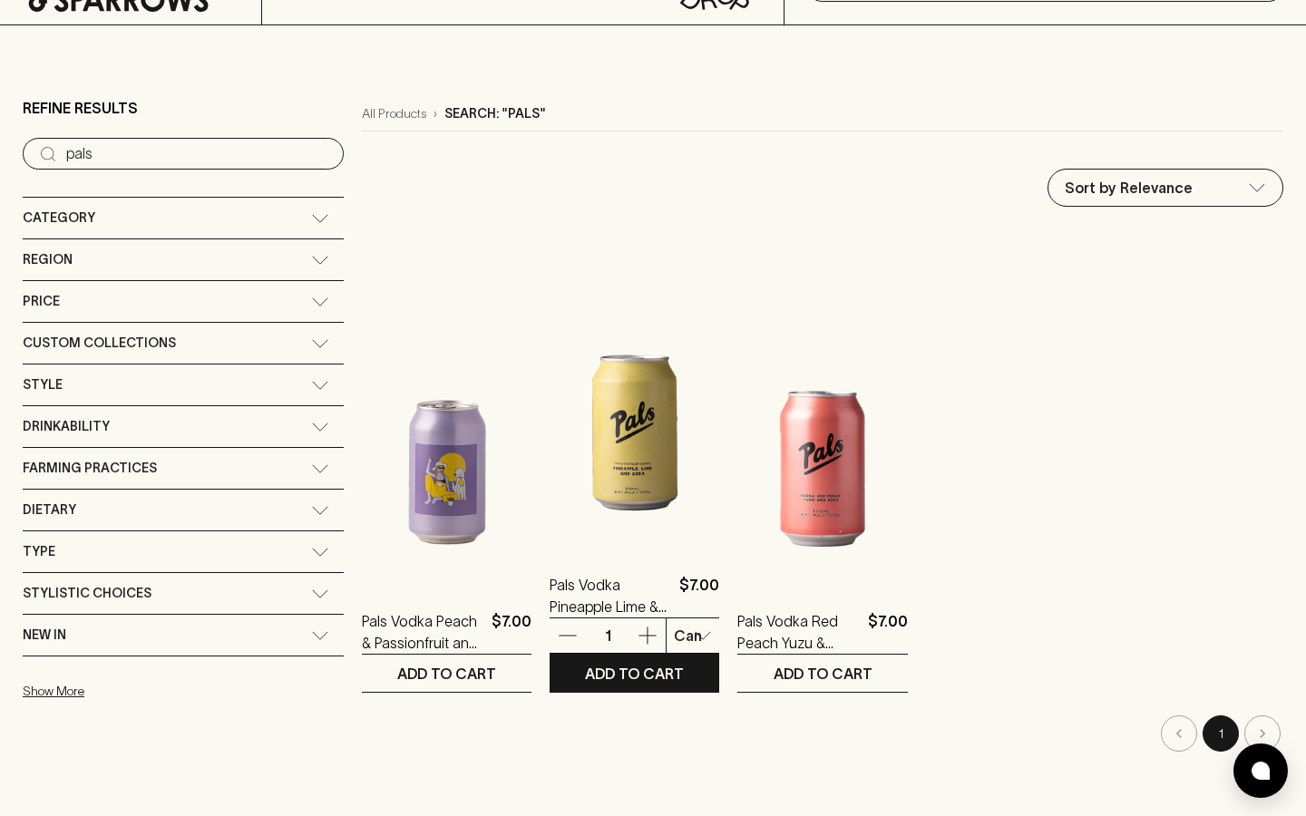
click at [562, 501] on img at bounding box center [635, 389] width 170 height 318
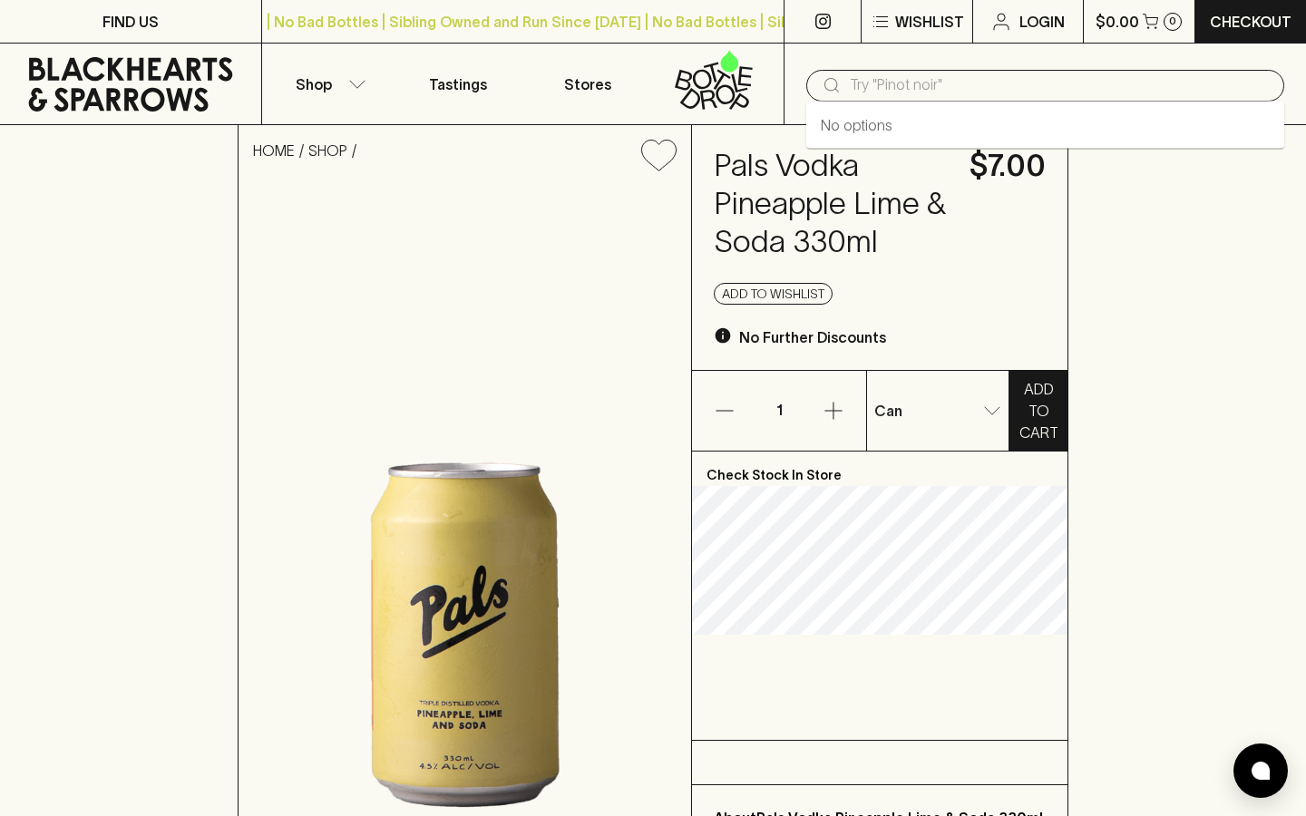
click at [880, 87] on input "text" at bounding box center [1060, 85] width 420 height 29
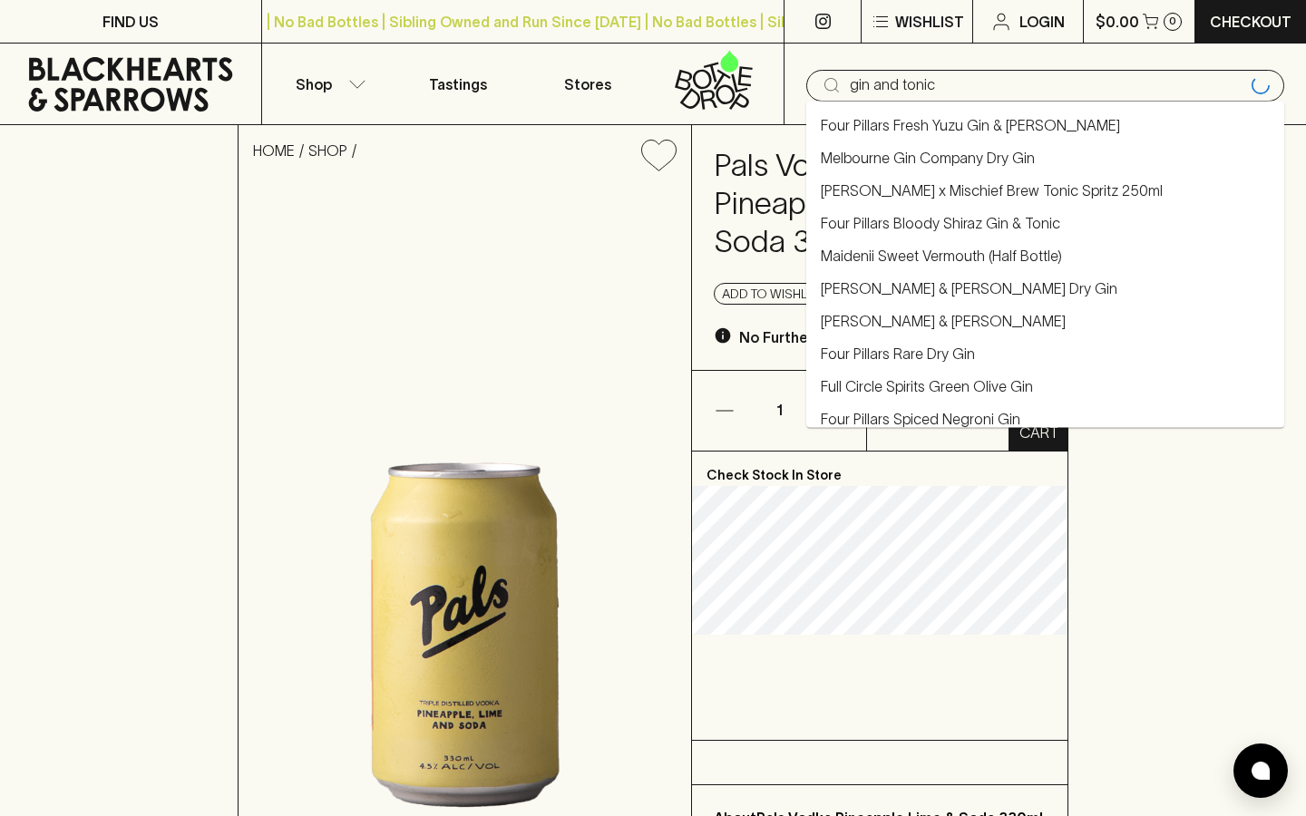
type input "gin and tonic"
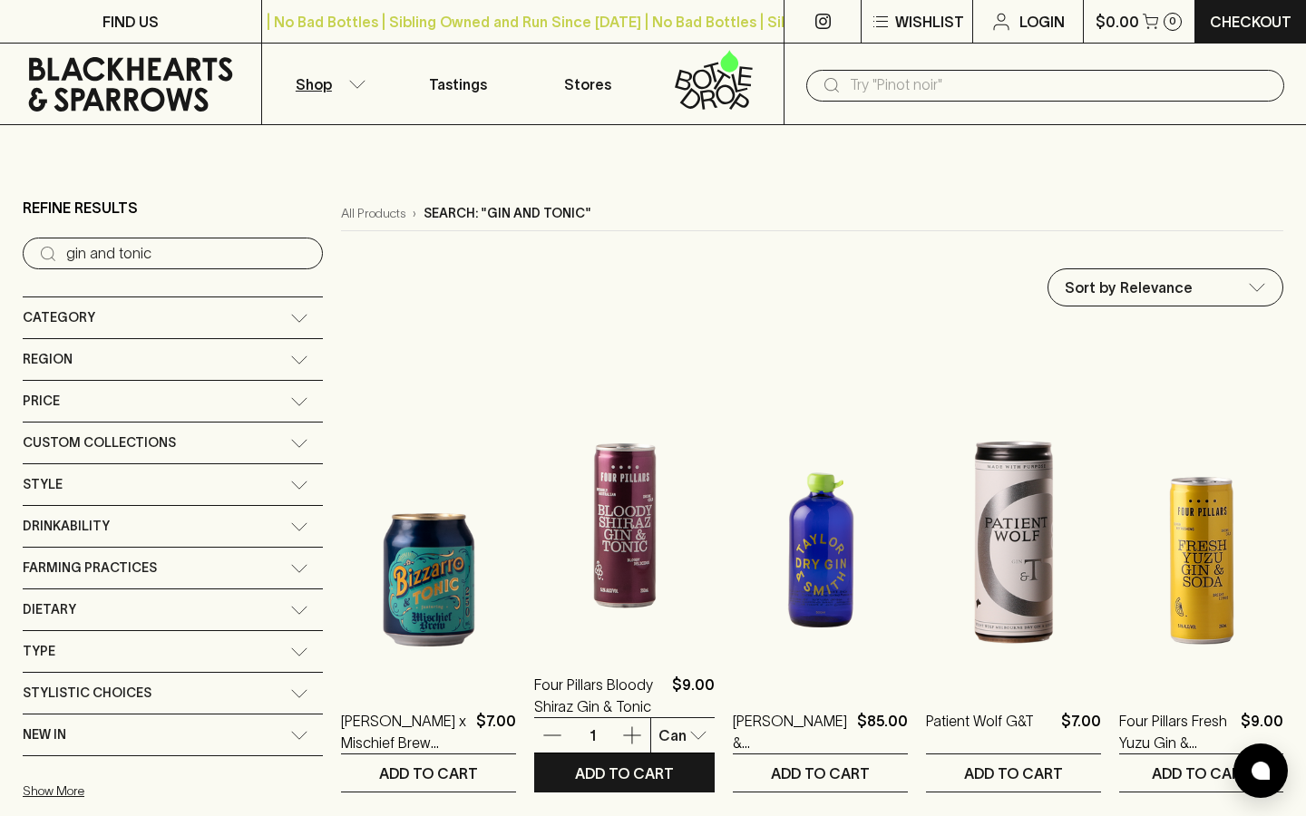
click at [558, 594] on img at bounding box center [624, 488] width 181 height 318
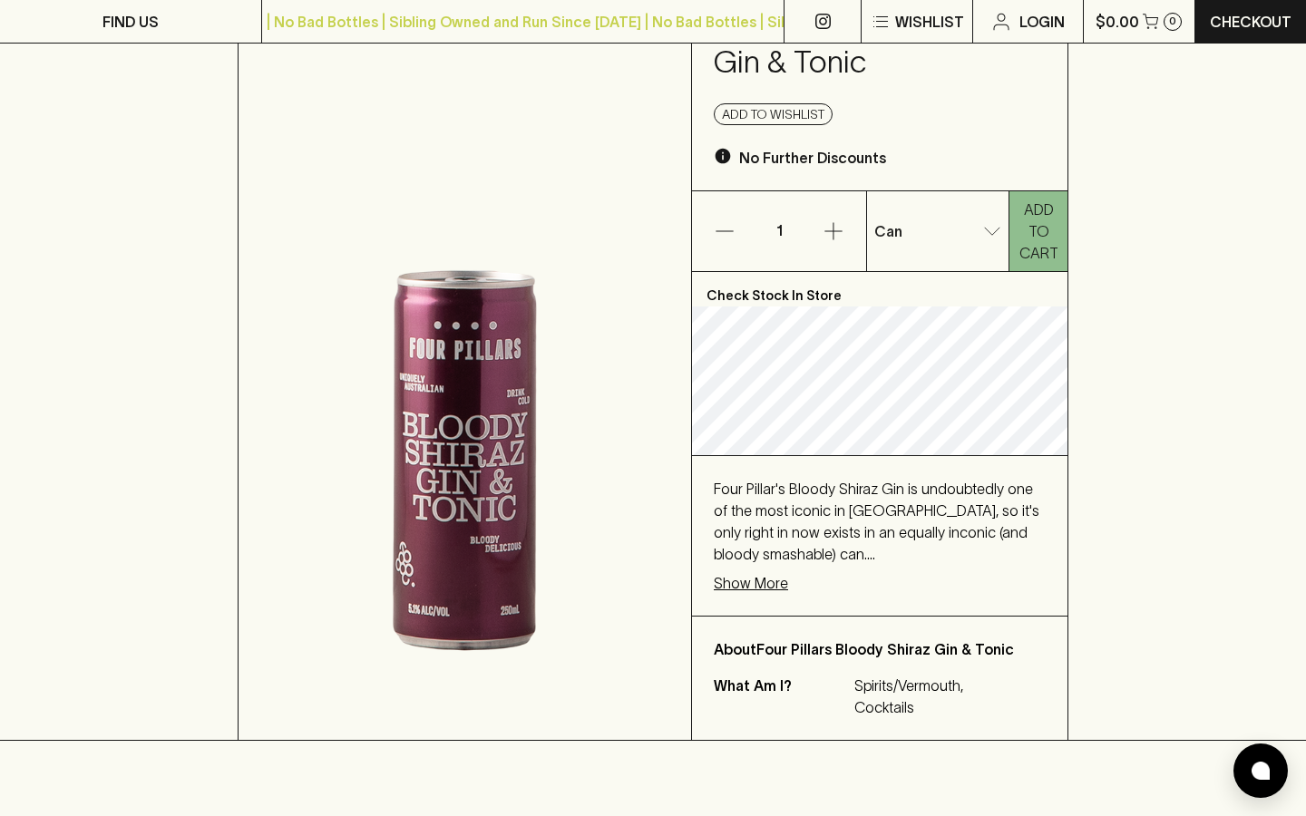
scroll to position [304, 0]
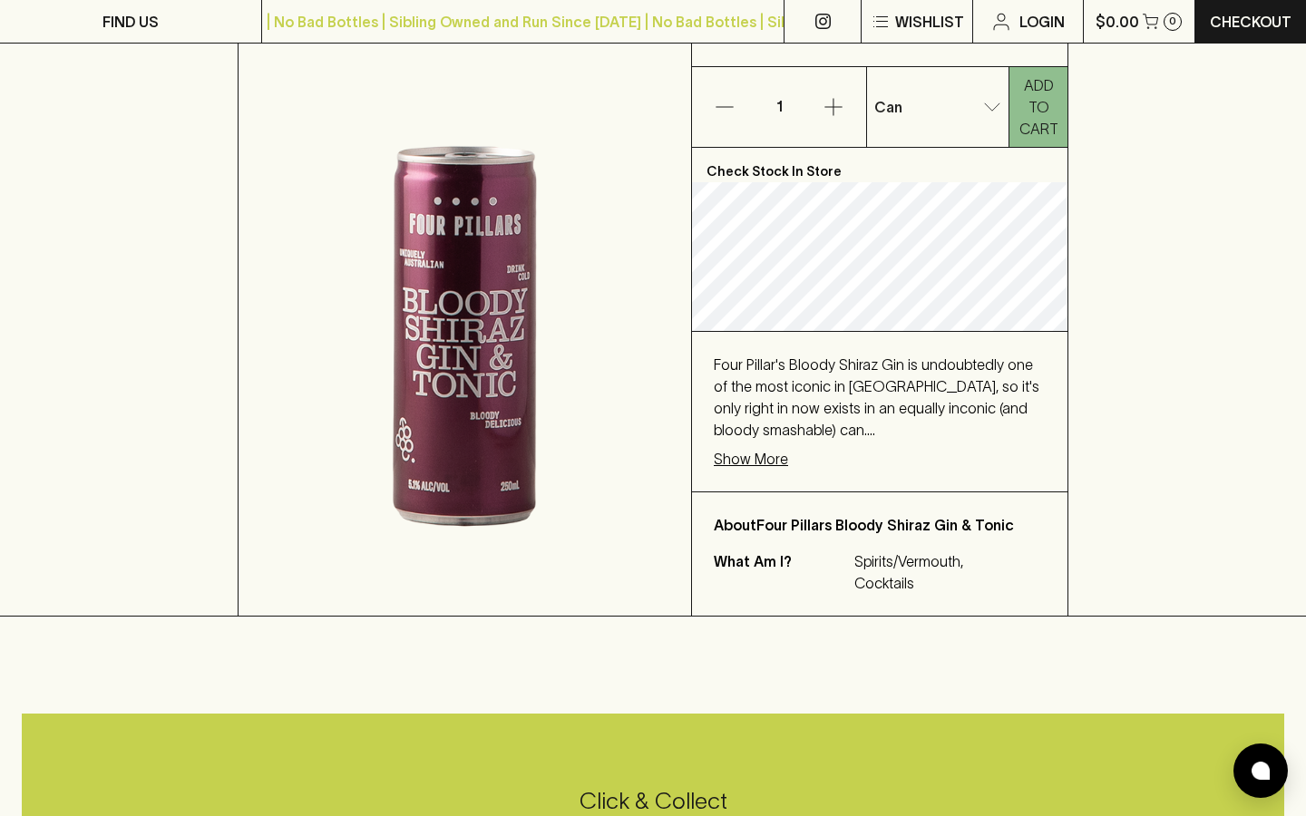
click at [738, 456] on p "Show More" at bounding box center [751, 459] width 74 height 22
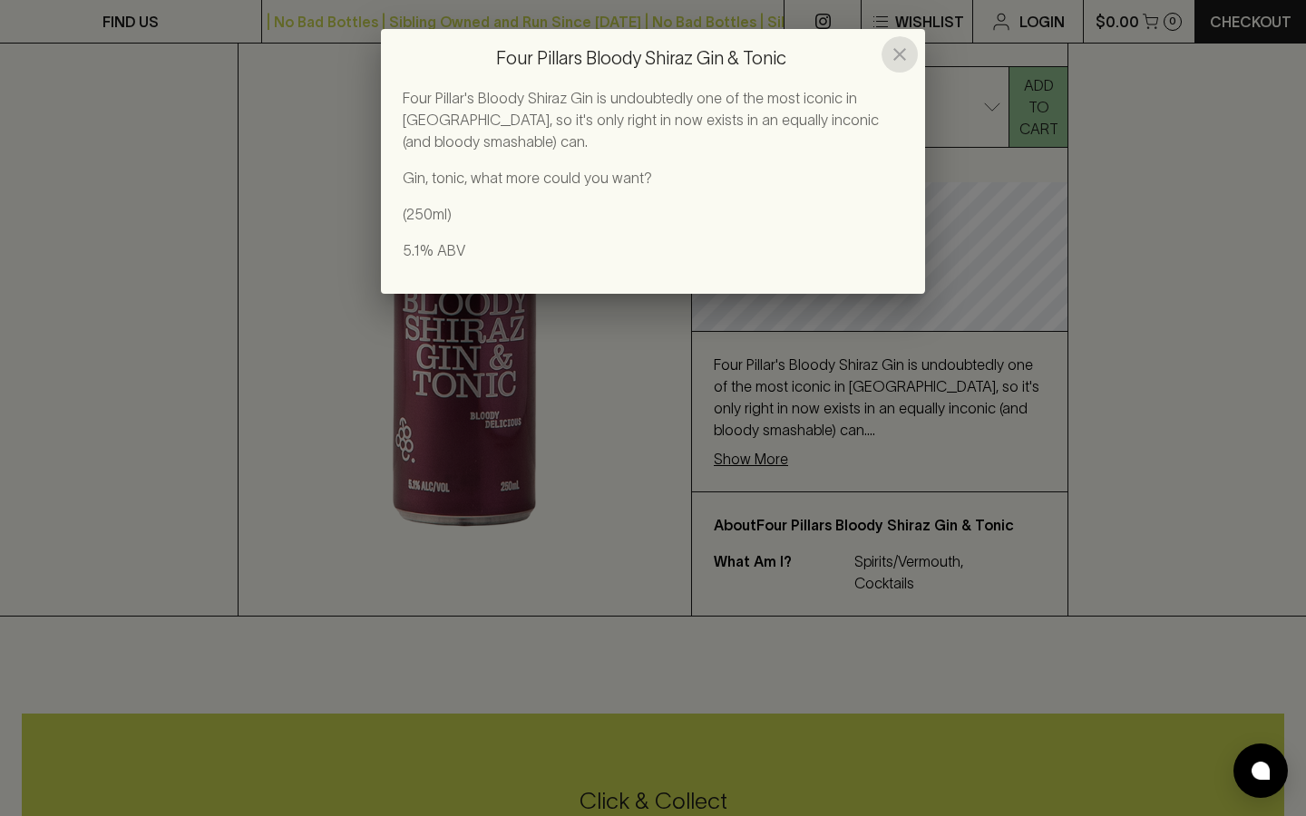
click at [892, 53] on icon "close" at bounding box center [900, 55] width 22 height 22
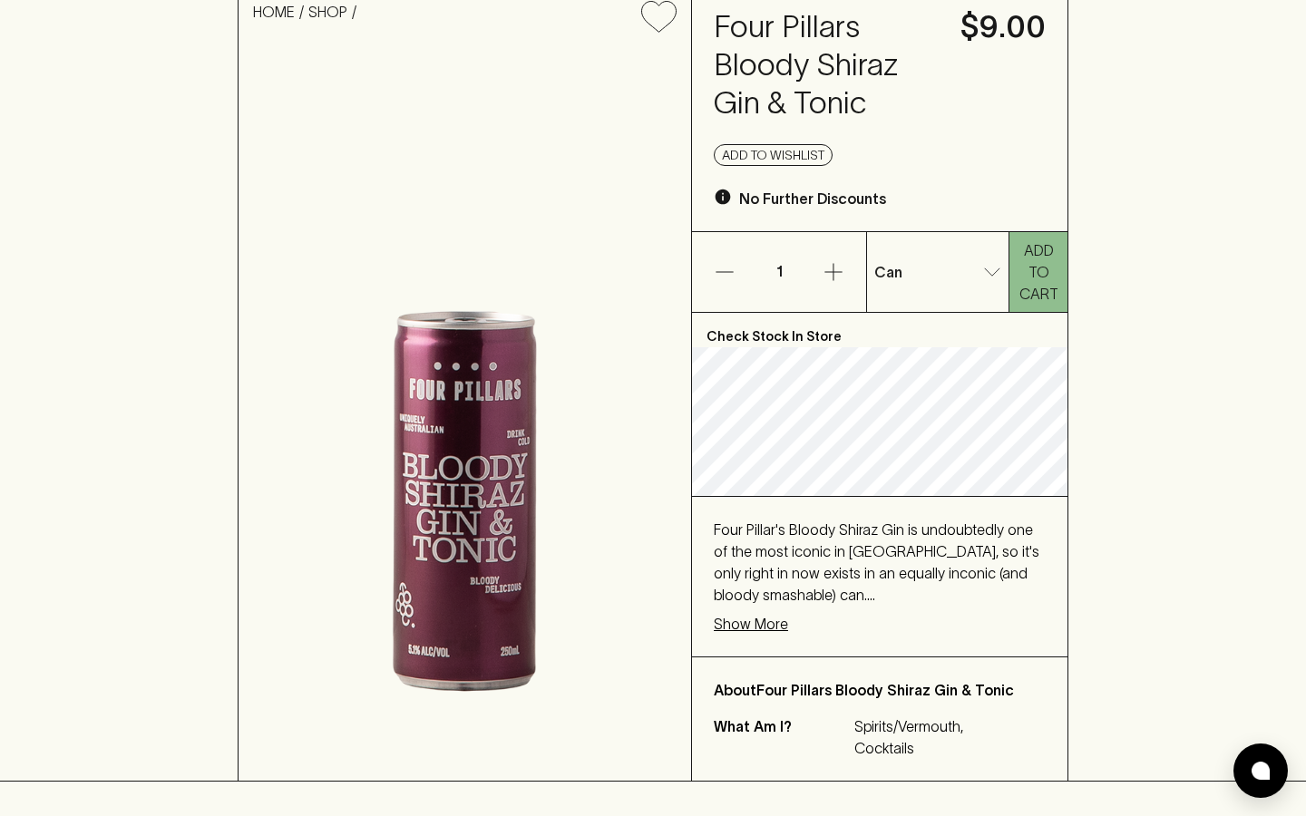
scroll to position [0, 0]
